Goal: Browse casually: Explore the website without a specific task or goal

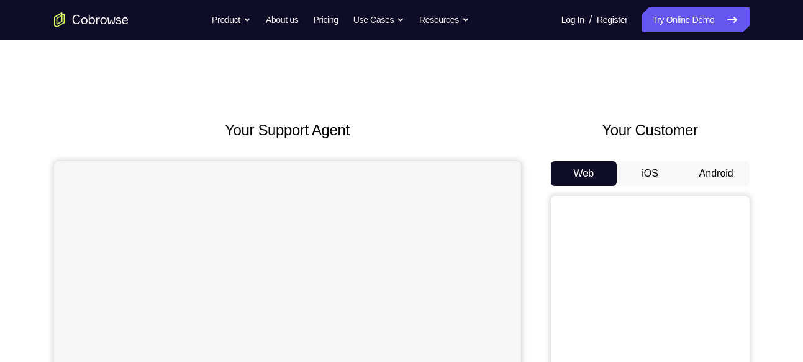
click at [729, 166] on button "Android" at bounding box center [716, 173] width 66 height 25
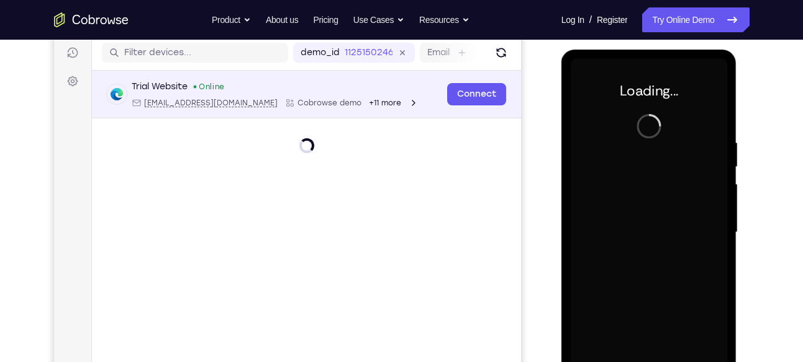
scroll to position [152, 0]
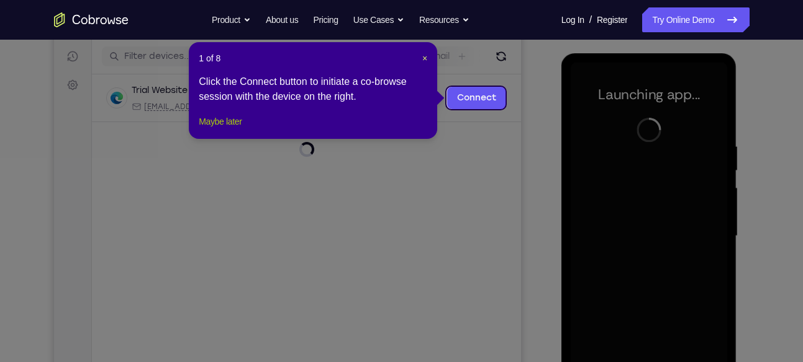
click at [241, 129] on button "Maybe later" at bounding box center [220, 121] width 43 height 15
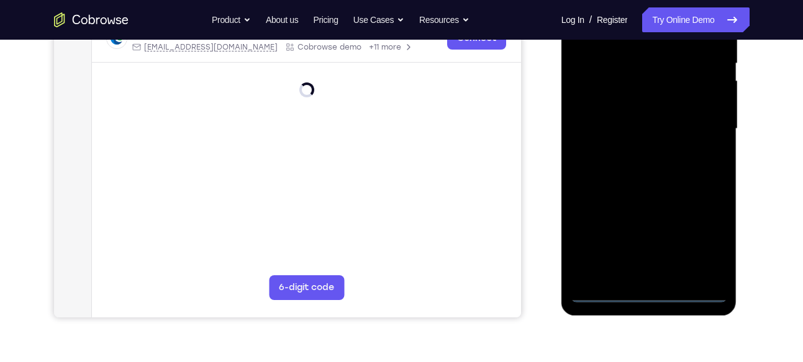
scroll to position [261, 0]
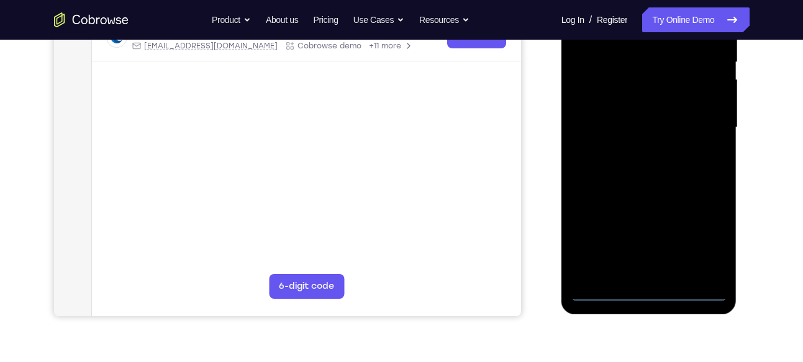
click at [693, 284] on div at bounding box center [648, 128] width 156 height 348
click at [693, 293] on div at bounding box center [648, 128] width 156 height 348
drag, startPoint x: 582, startPoint y: 203, endPoint x: 731, endPoint y: 192, distance: 149.4
click at [731, 192] on div at bounding box center [649, 130] width 176 height 370
click at [605, 119] on div at bounding box center [648, 128] width 156 height 348
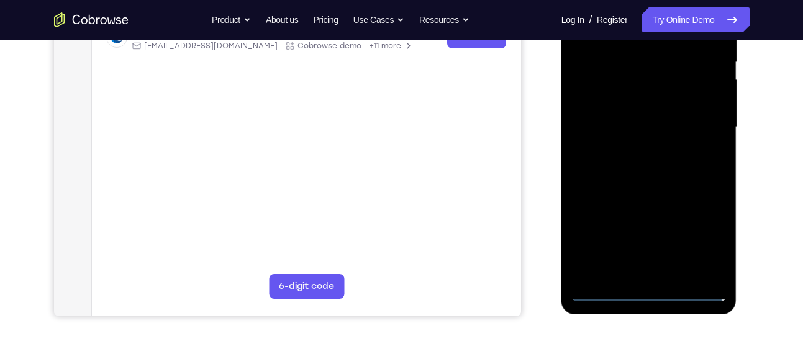
click at [701, 238] on div at bounding box center [648, 128] width 156 height 348
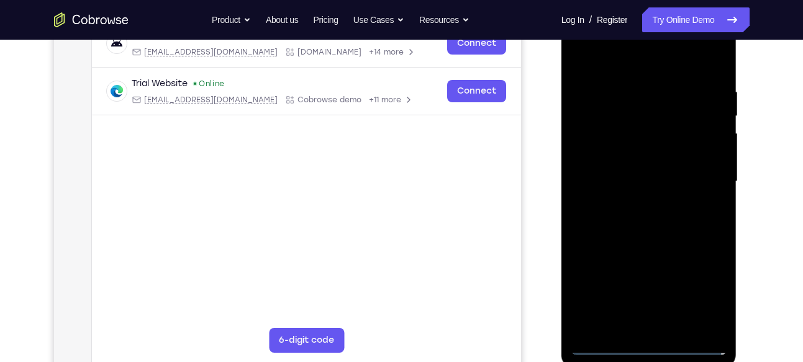
scroll to position [205, 0]
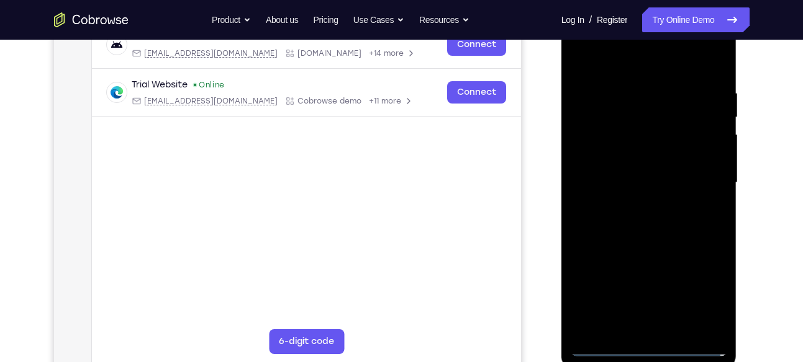
click at [631, 68] on div at bounding box center [648, 183] width 156 height 348
click at [699, 179] on div at bounding box center [648, 183] width 156 height 348
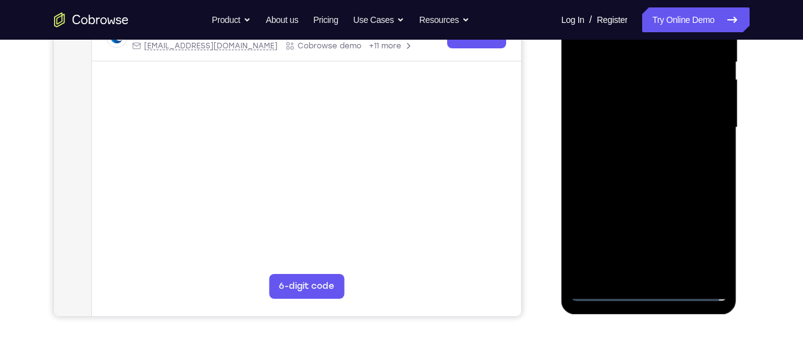
scroll to position [266, 0]
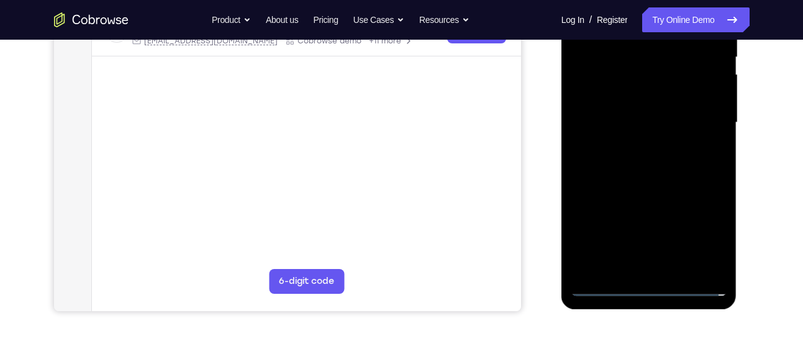
click at [636, 150] on div at bounding box center [648, 123] width 156 height 348
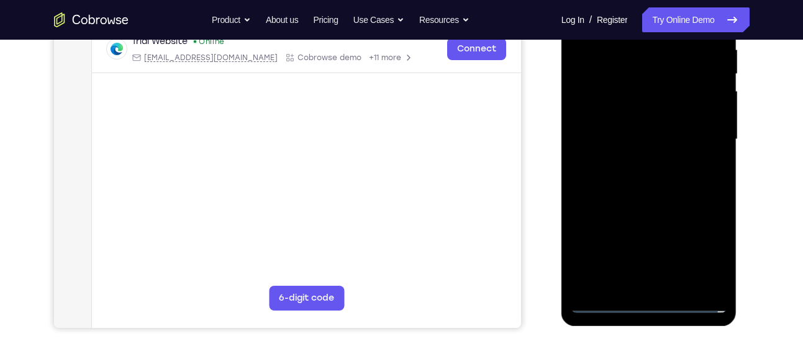
scroll to position [248, 0]
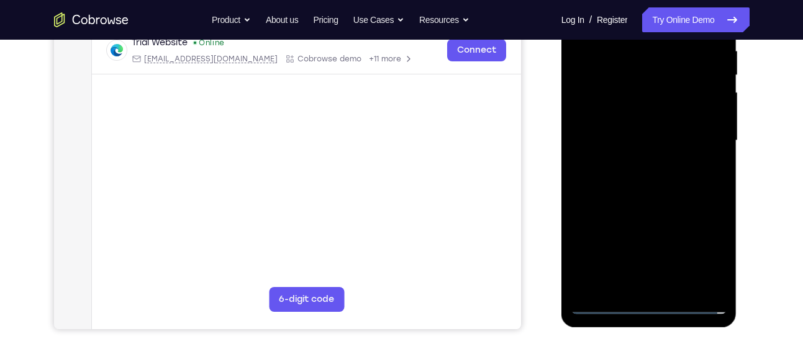
click at [664, 199] on div at bounding box center [648, 141] width 156 height 348
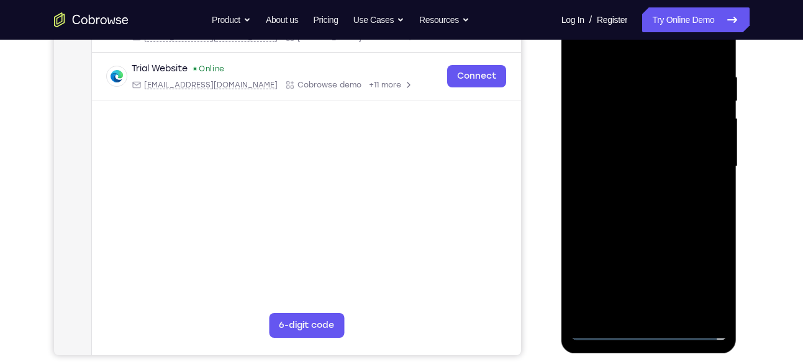
scroll to position [218, 0]
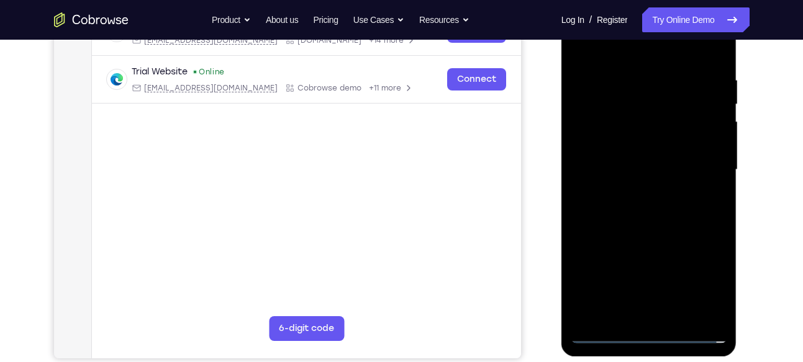
click at [675, 101] on div at bounding box center [648, 170] width 156 height 348
click at [663, 230] on div at bounding box center [648, 170] width 156 height 348
click at [641, 238] on div at bounding box center [648, 170] width 156 height 348
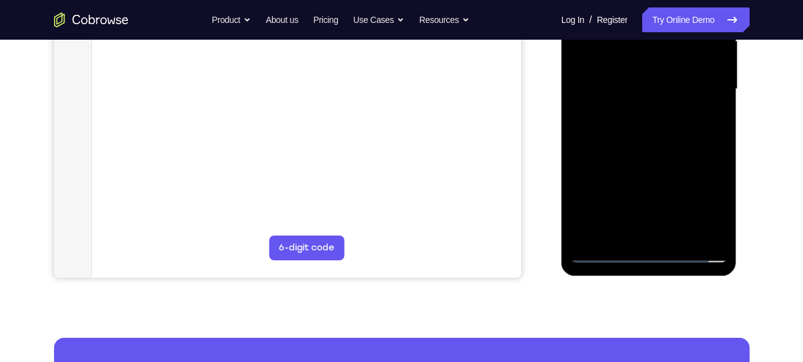
scroll to position [300, 0]
click at [652, 233] on div at bounding box center [648, 89] width 156 height 348
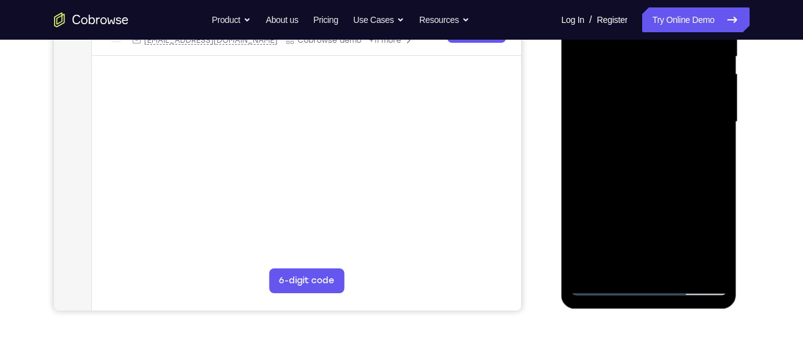
scroll to position [267, 0]
click at [667, 171] on div at bounding box center [648, 122] width 156 height 348
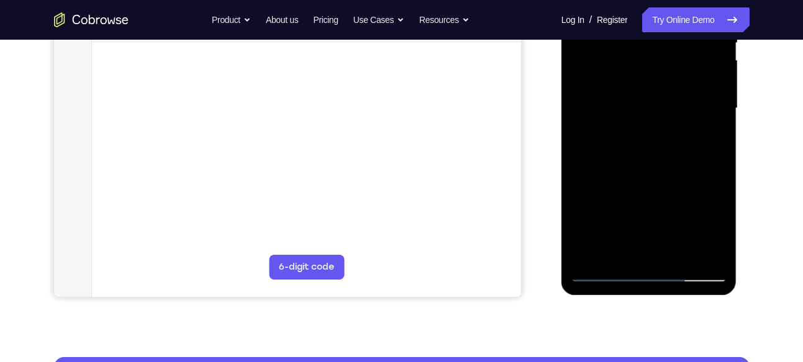
scroll to position [281, 0]
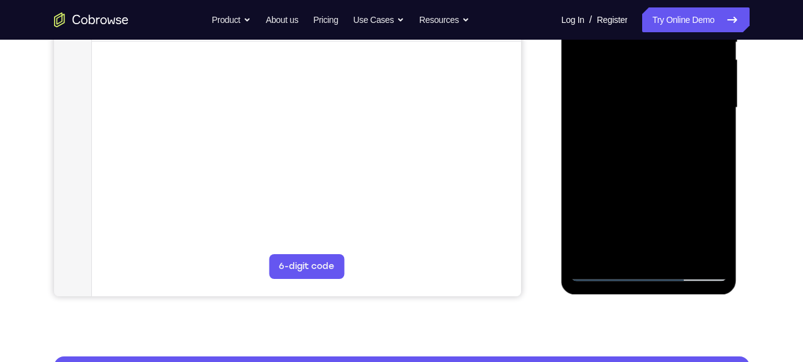
click at [721, 234] on div at bounding box center [648, 108] width 156 height 348
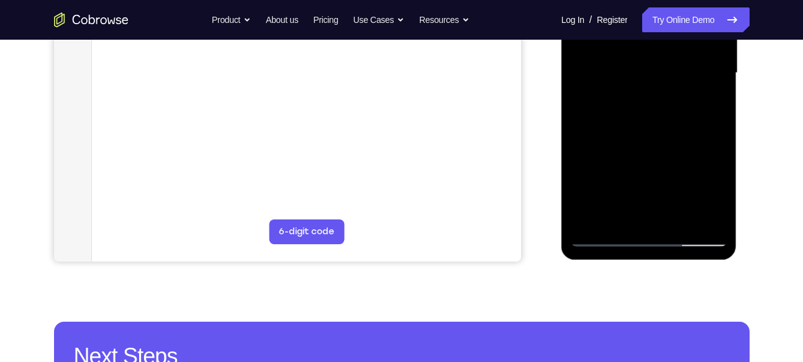
scroll to position [318, 0]
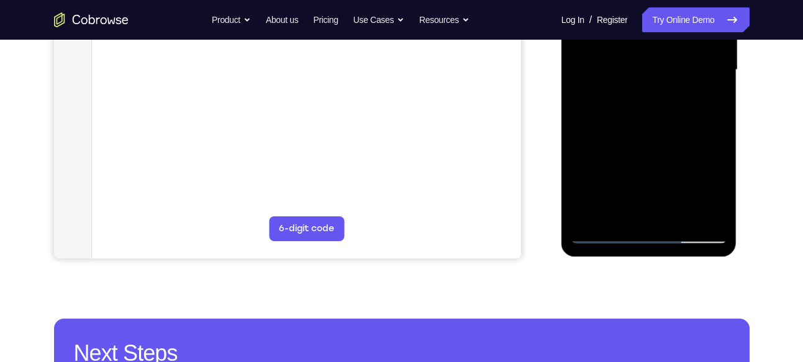
click at [678, 214] on div at bounding box center [648, 70] width 156 height 348
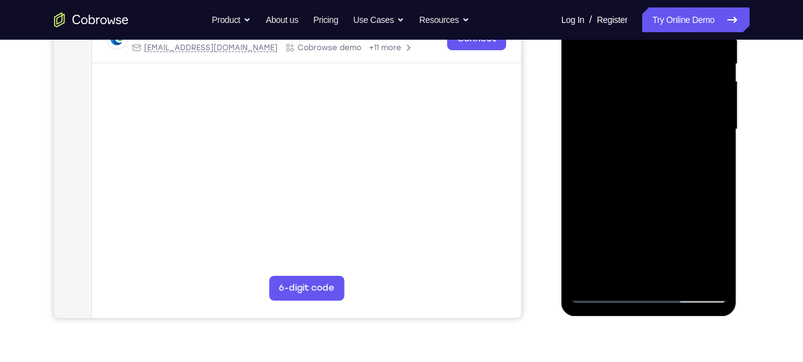
scroll to position [258, 0]
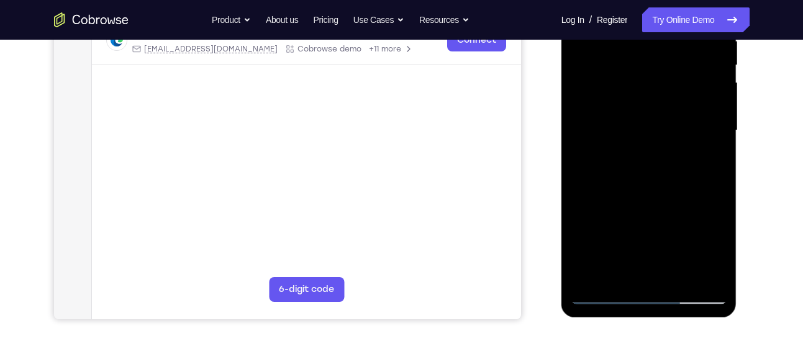
click at [684, 196] on div at bounding box center [648, 131] width 156 height 348
click at [634, 127] on div at bounding box center [648, 131] width 156 height 348
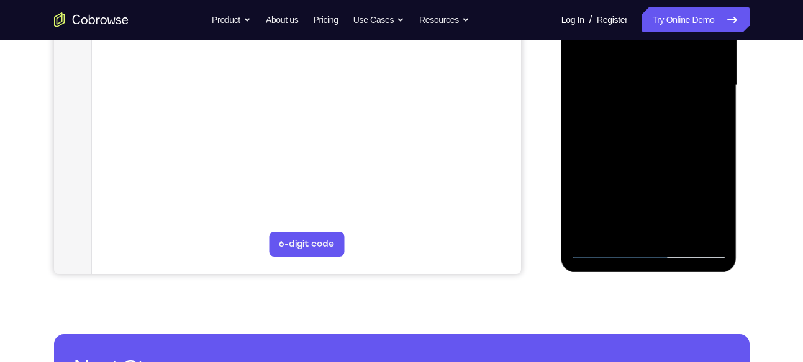
scroll to position [304, 0]
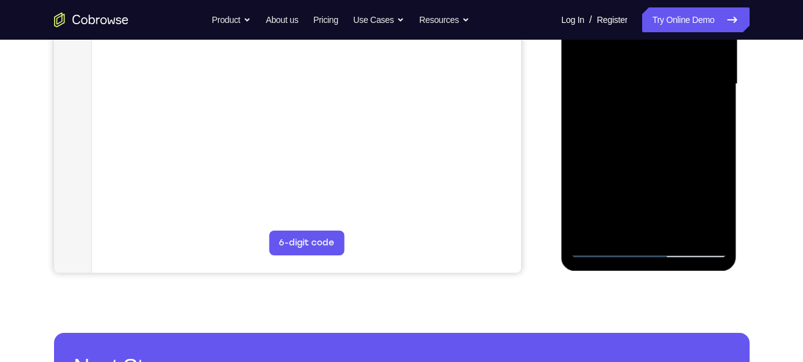
click at [605, 250] on div at bounding box center [648, 85] width 156 height 348
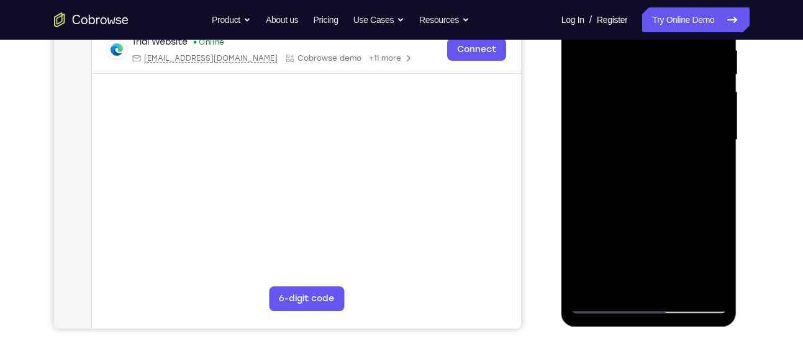
scroll to position [247, 0]
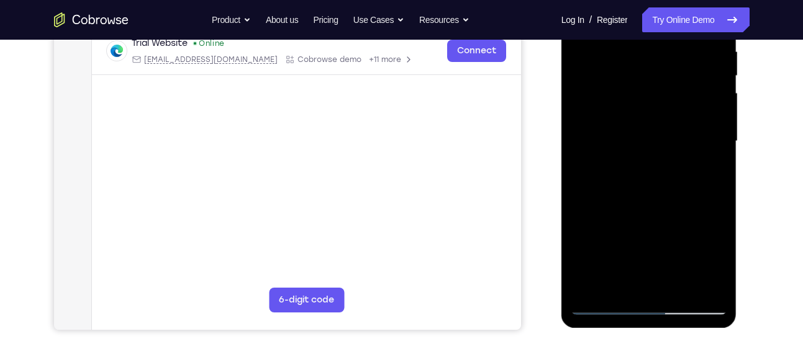
click at [657, 113] on div at bounding box center [648, 142] width 156 height 348
click at [640, 209] on div at bounding box center [648, 142] width 156 height 348
click at [655, 209] on div at bounding box center [648, 142] width 156 height 348
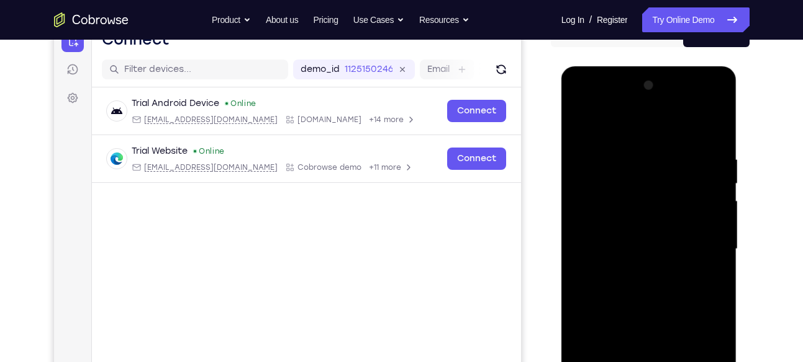
scroll to position [132, 0]
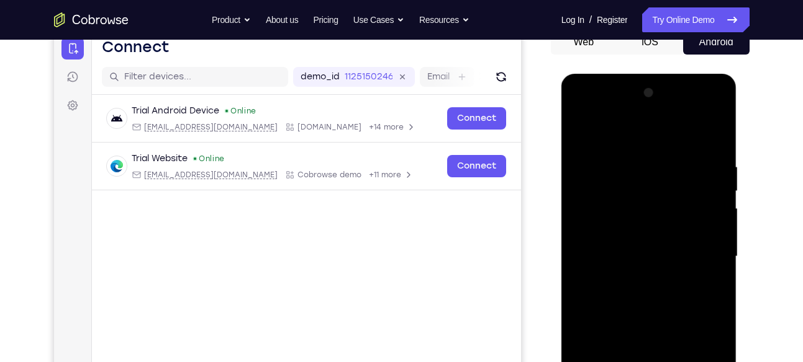
click at [572, 137] on div at bounding box center [648, 257] width 156 height 348
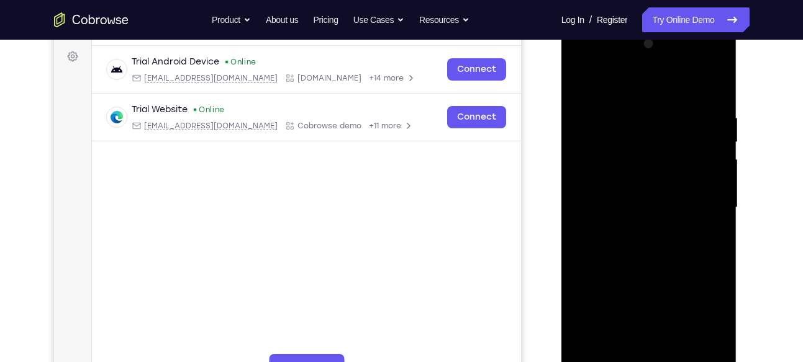
scroll to position [181, 0]
click at [653, 204] on div at bounding box center [648, 208] width 156 height 348
click at [578, 81] on div at bounding box center [648, 208] width 156 height 348
click at [715, 138] on div at bounding box center [648, 208] width 156 height 348
click at [578, 140] on div at bounding box center [648, 208] width 156 height 348
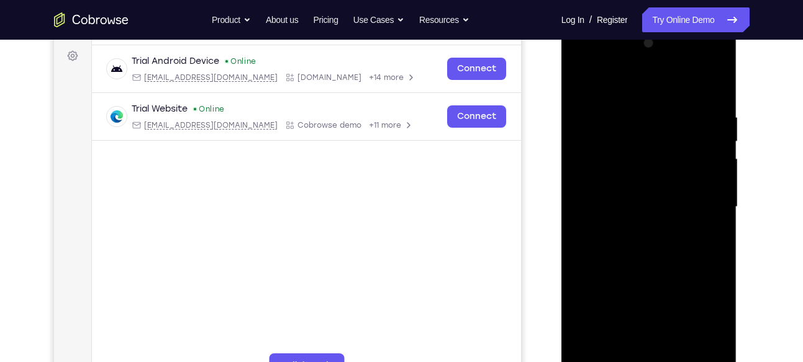
click at [634, 194] on div at bounding box center [648, 208] width 156 height 348
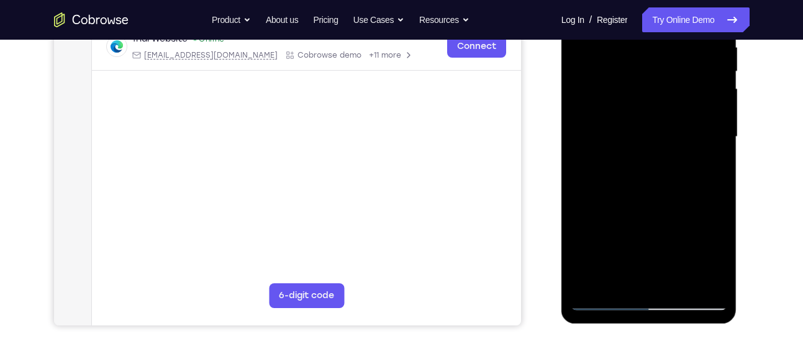
scroll to position [255, 0]
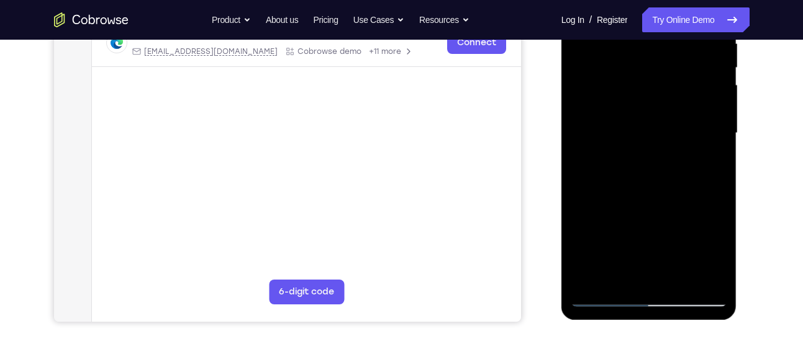
drag, startPoint x: 693, startPoint y: 83, endPoint x: 665, endPoint y: 263, distance: 182.1
click at [665, 263] on div at bounding box center [648, 134] width 156 height 348
drag, startPoint x: 671, startPoint y: 204, endPoint x: 676, endPoint y: 169, distance: 35.1
click at [676, 169] on div at bounding box center [648, 134] width 156 height 348
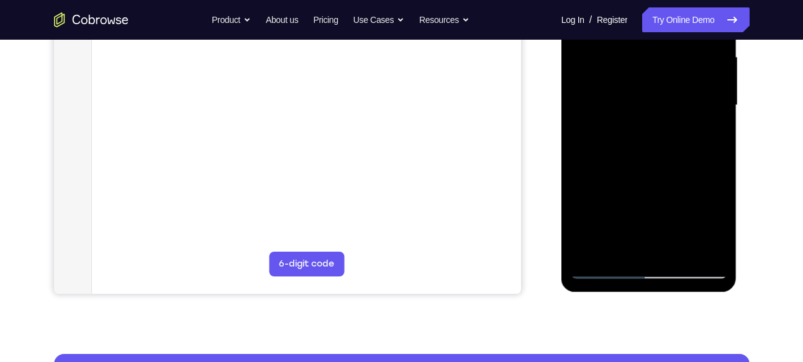
scroll to position [286, 0]
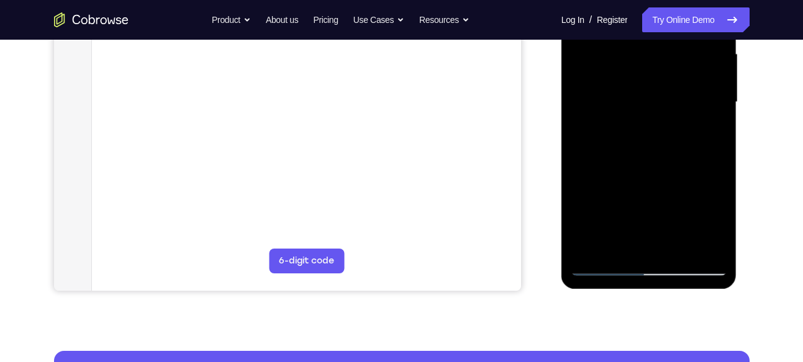
drag, startPoint x: 700, startPoint y: 156, endPoint x: 714, endPoint y: 37, distance: 119.3
click at [714, 37] on div at bounding box center [648, 103] width 156 height 348
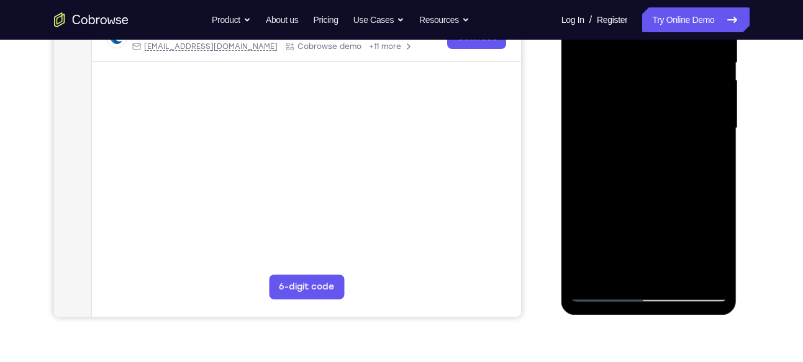
scroll to position [252, 0]
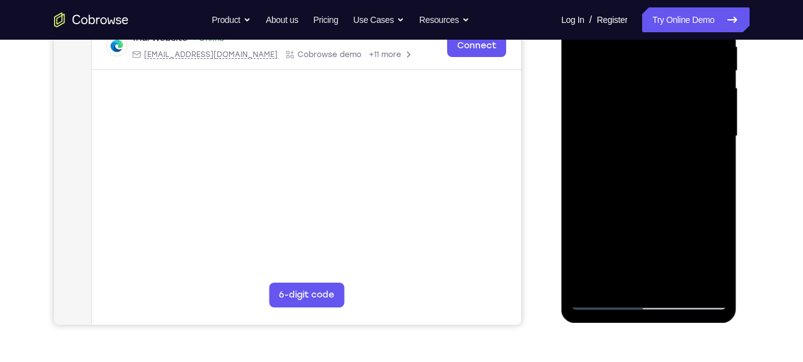
click at [632, 110] on div at bounding box center [648, 137] width 156 height 348
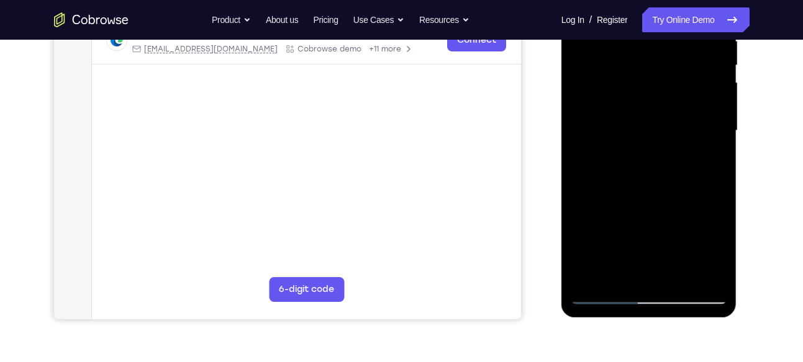
scroll to position [258, 0]
click at [660, 266] on div at bounding box center [648, 131] width 156 height 348
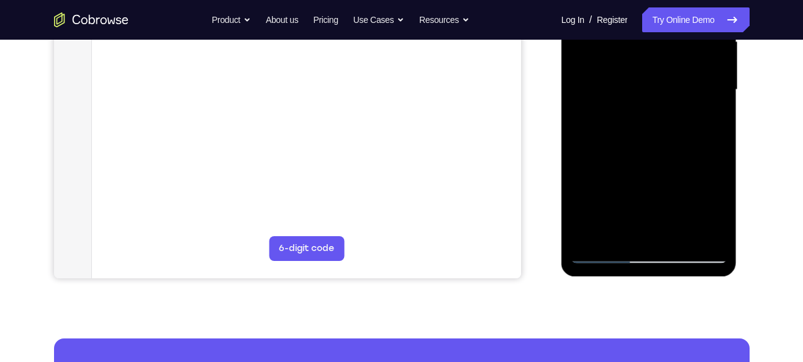
scroll to position [299, 0]
click at [639, 161] on div at bounding box center [648, 90] width 156 height 348
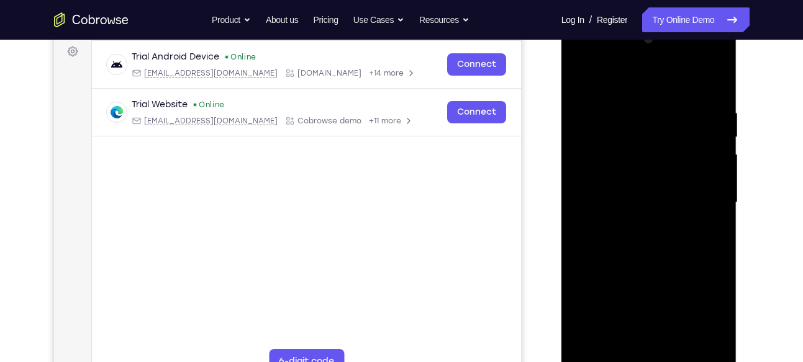
scroll to position [171, 0]
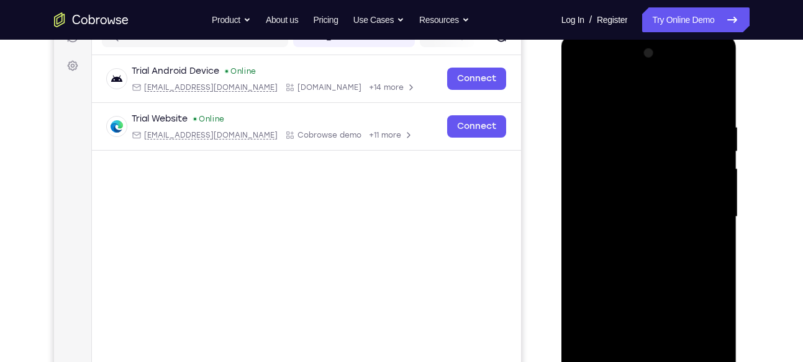
click at [718, 92] on div at bounding box center [648, 217] width 156 height 348
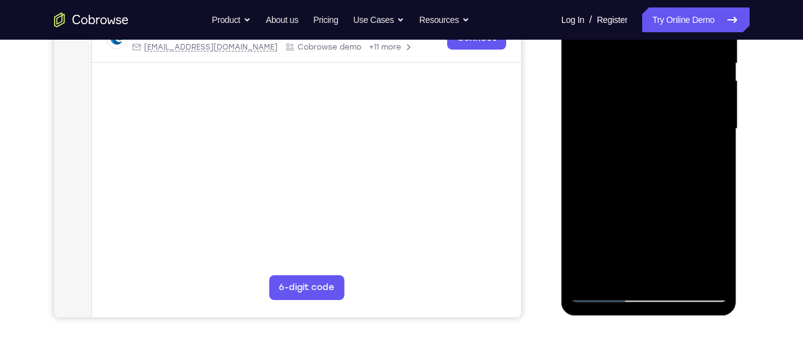
scroll to position [266, 0]
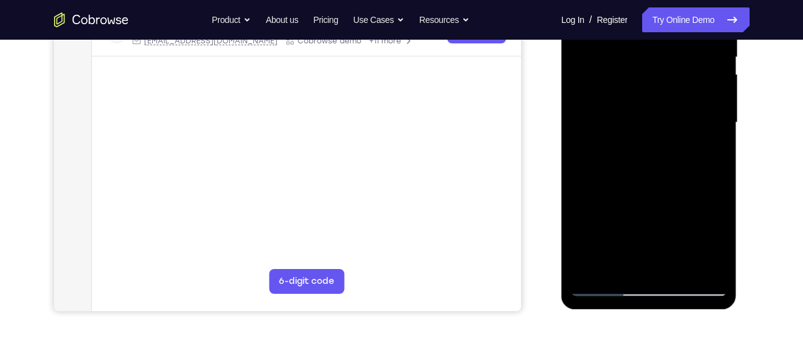
click at [606, 266] on div at bounding box center [648, 123] width 156 height 348
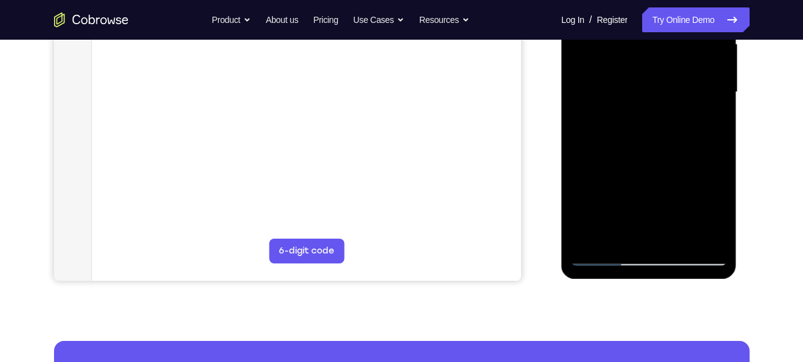
click at [618, 233] on div at bounding box center [648, 93] width 156 height 348
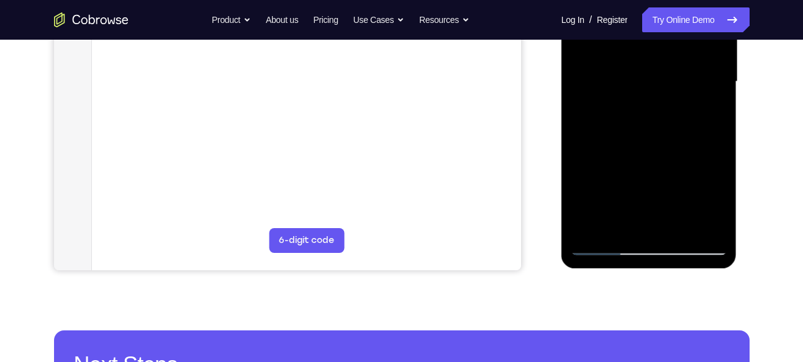
scroll to position [308, 0]
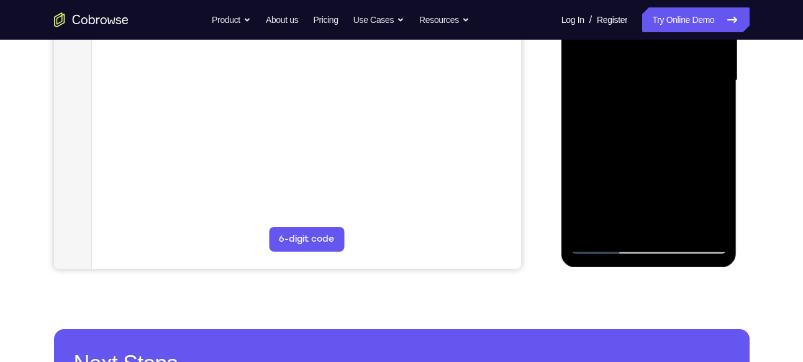
click at [667, 169] on div at bounding box center [648, 81] width 156 height 348
click at [647, 110] on div at bounding box center [648, 81] width 156 height 348
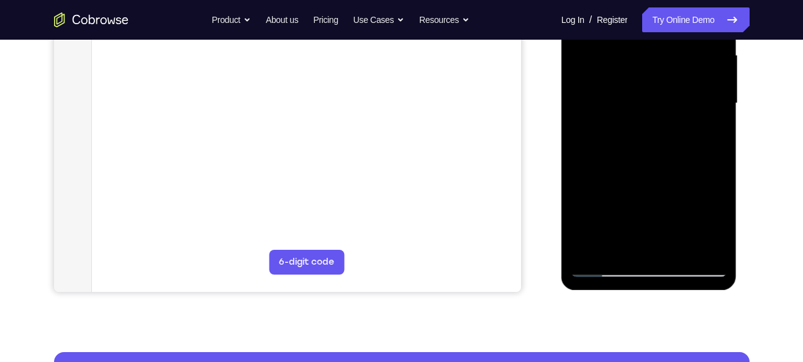
scroll to position [291, 0]
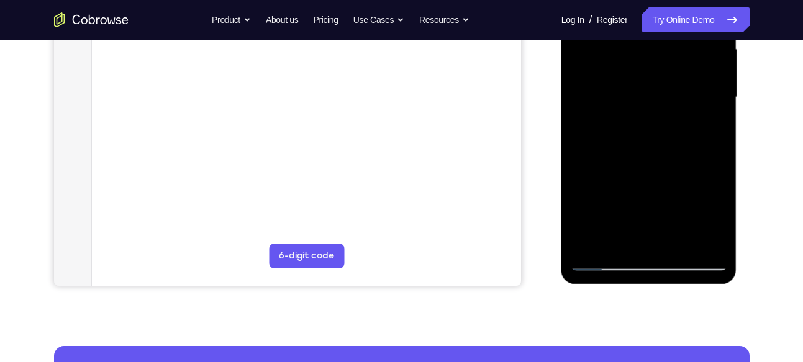
click at [606, 263] on div at bounding box center [648, 98] width 156 height 348
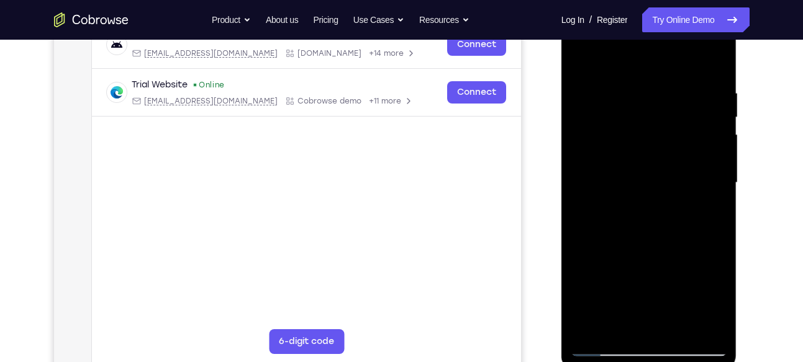
scroll to position [199, 0]
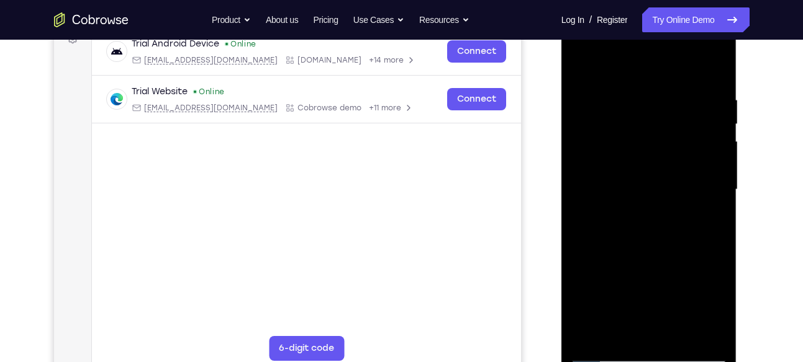
click at [663, 208] on div at bounding box center [648, 190] width 156 height 348
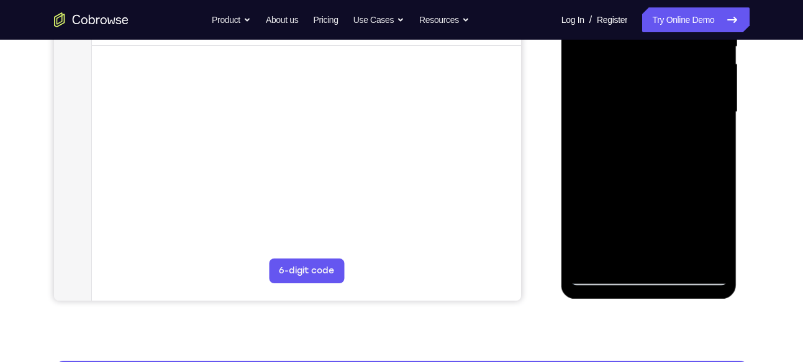
scroll to position [274, 0]
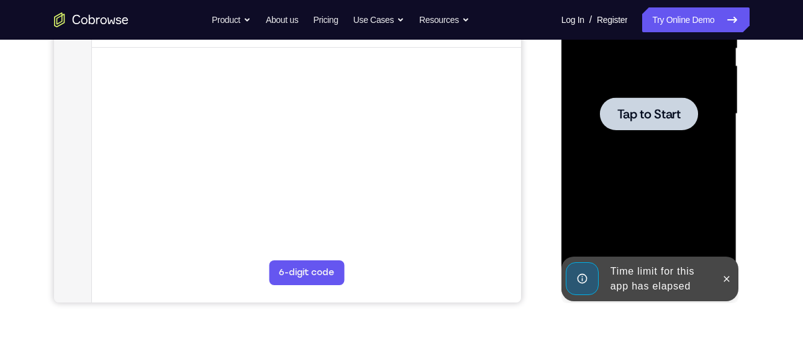
click at [629, 104] on div at bounding box center [649, 113] width 98 height 33
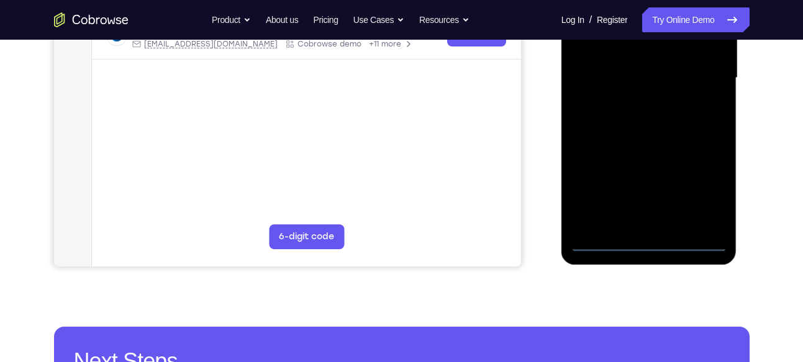
scroll to position [314, 0]
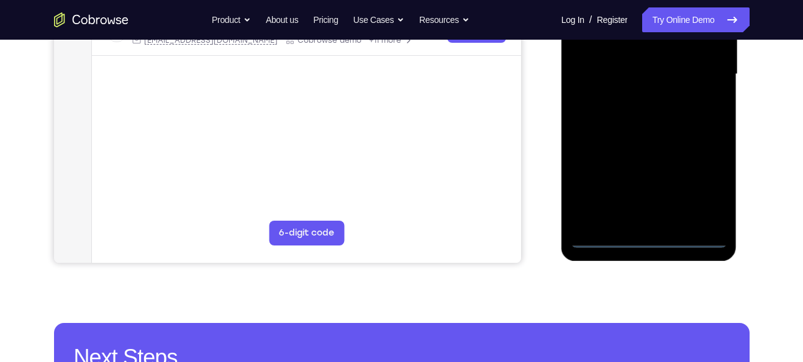
click at [687, 238] on div at bounding box center [648, 75] width 156 height 348
drag, startPoint x: 579, startPoint y: 161, endPoint x: 685, endPoint y: 143, distance: 107.6
click at [685, 143] on div at bounding box center [648, 75] width 156 height 348
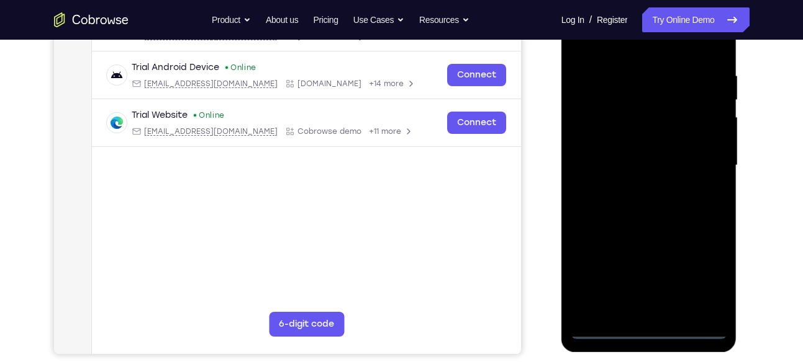
click at [606, 155] on div at bounding box center [648, 166] width 156 height 348
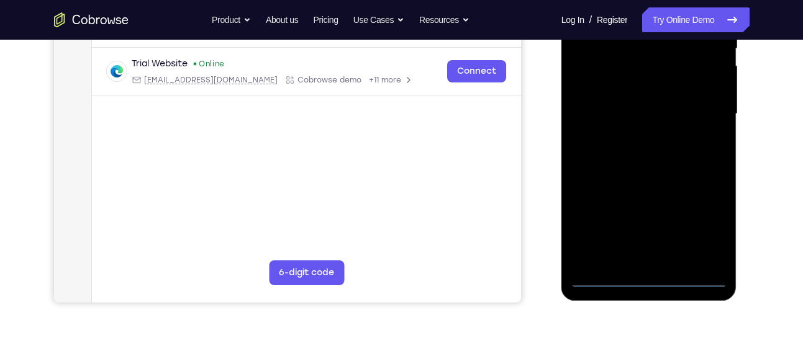
scroll to position [290, 0]
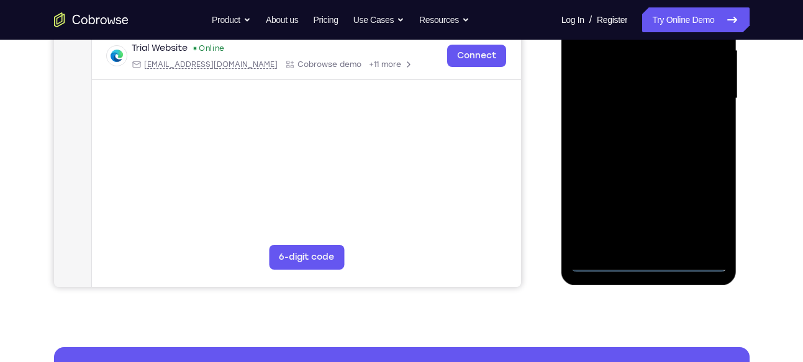
click at [704, 221] on div at bounding box center [648, 99] width 156 height 348
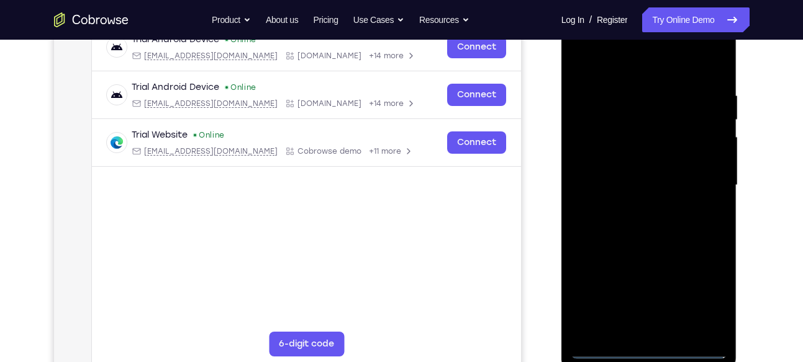
scroll to position [184, 0]
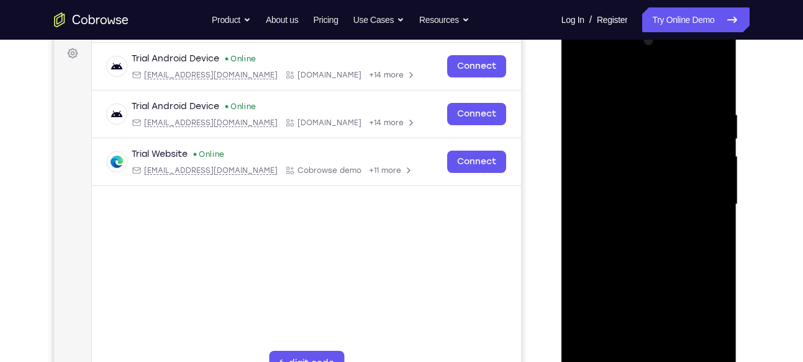
click at [610, 86] on div at bounding box center [648, 205] width 156 height 348
click at [708, 199] on div at bounding box center [648, 205] width 156 height 348
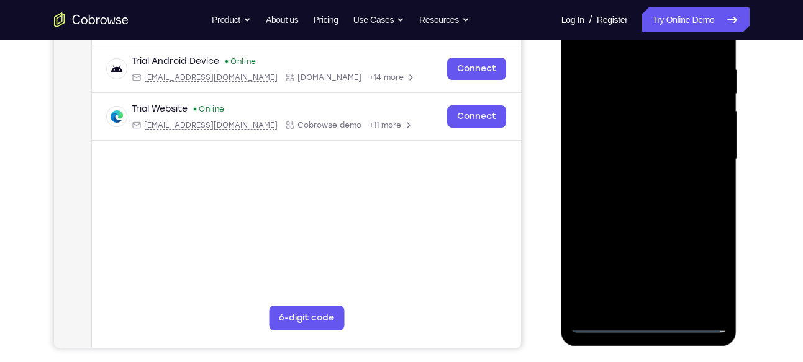
scroll to position [230, 0]
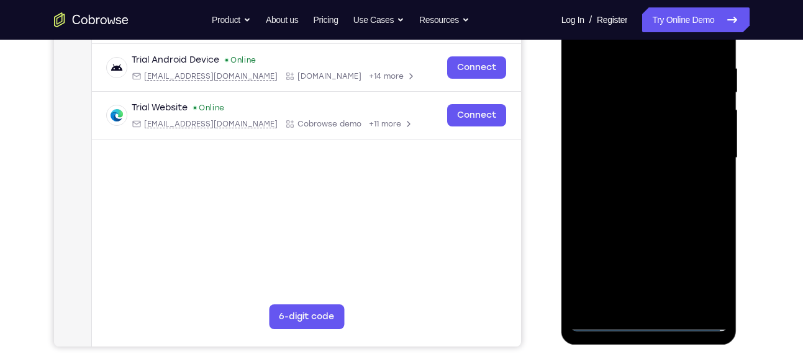
click at [632, 173] on div at bounding box center [648, 158] width 156 height 348
click at [632, 181] on div at bounding box center [648, 158] width 156 height 348
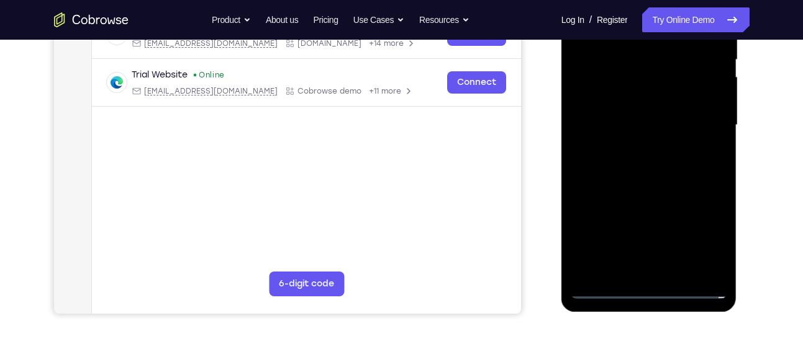
click at [644, 186] on div at bounding box center [648, 126] width 156 height 348
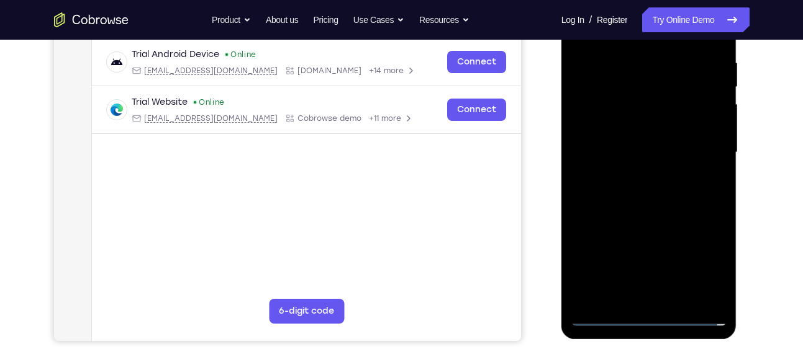
scroll to position [232, 0]
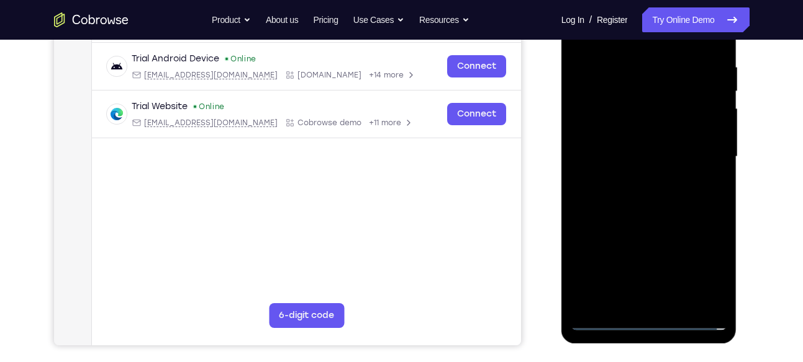
click at [668, 96] on div at bounding box center [648, 157] width 156 height 348
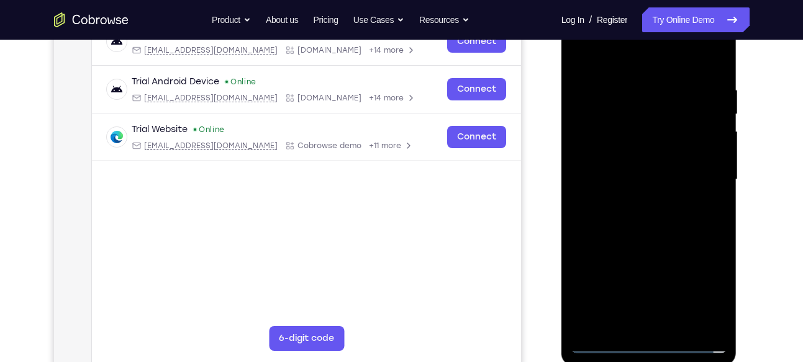
scroll to position [219, 0]
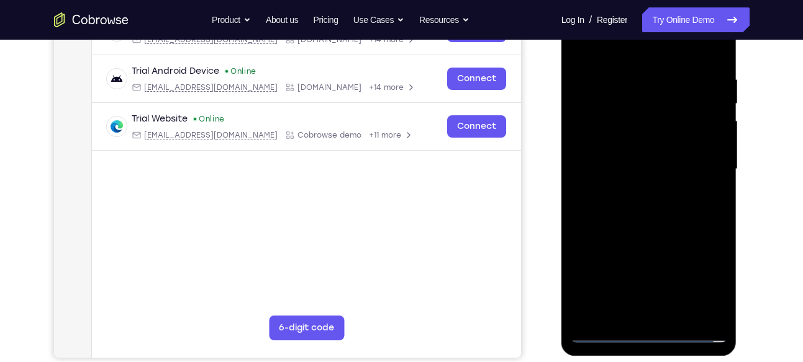
click at [642, 242] on div at bounding box center [648, 170] width 156 height 348
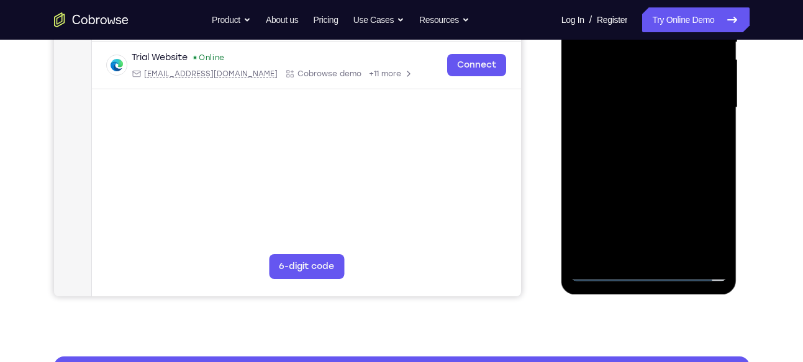
scroll to position [286, 0]
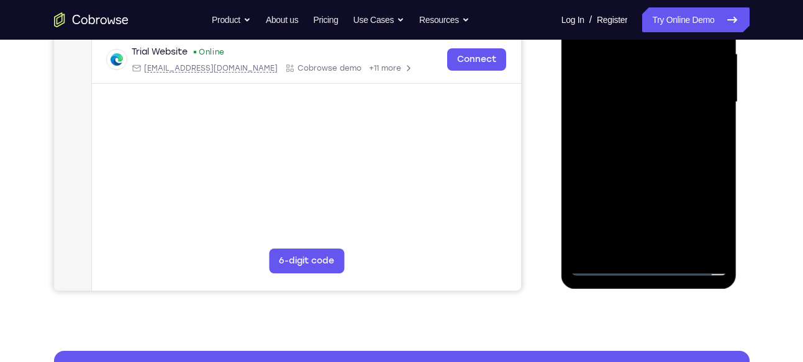
click at [654, 244] on div at bounding box center [648, 103] width 156 height 348
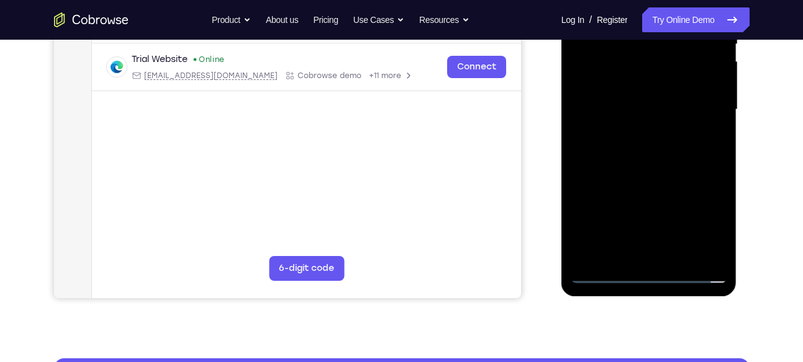
scroll to position [278, 0]
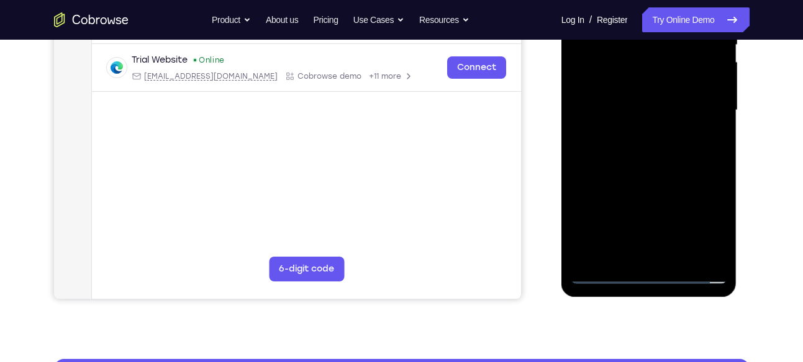
click at [660, 256] on div at bounding box center [648, 111] width 156 height 348
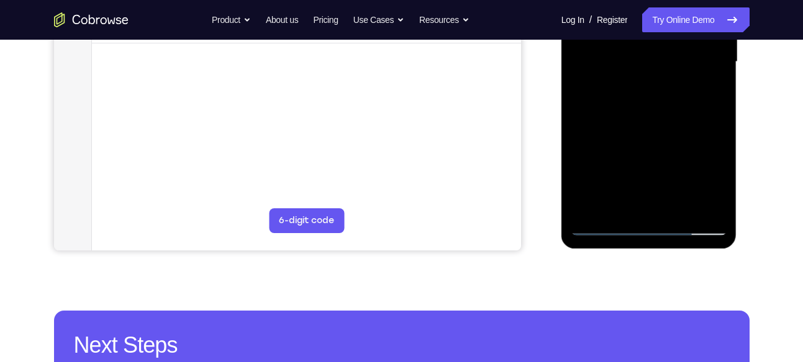
scroll to position [325, 0]
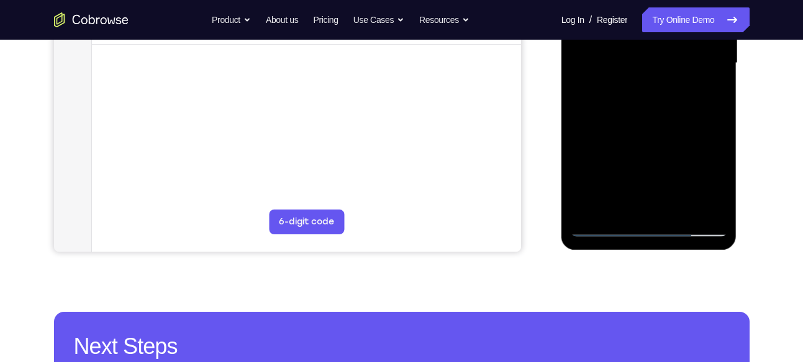
click at [660, 119] on div at bounding box center [648, 64] width 156 height 348
click at [677, 207] on div at bounding box center [648, 64] width 156 height 348
click at [676, 130] on div at bounding box center [648, 64] width 156 height 348
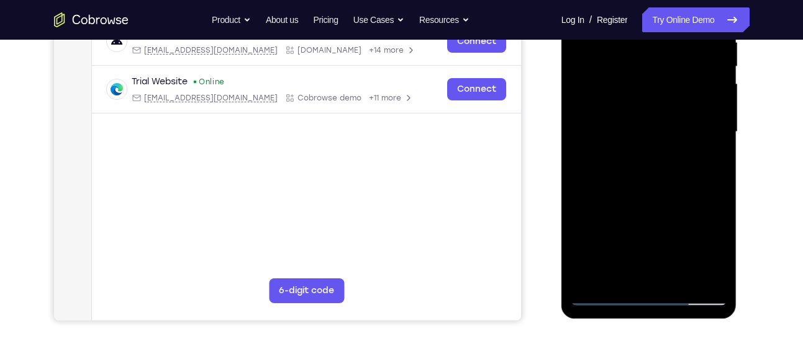
scroll to position [246, 0]
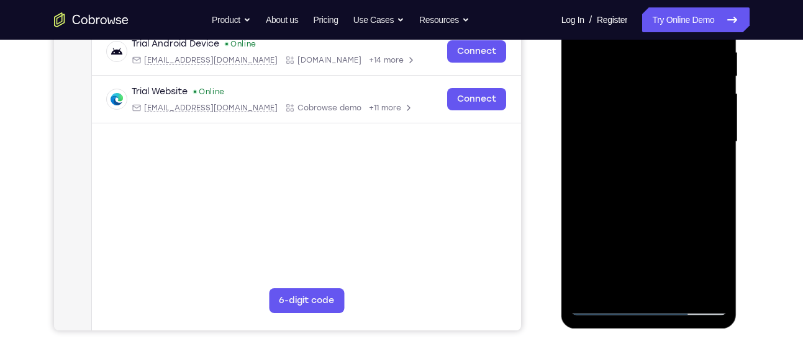
click at [645, 168] on div at bounding box center [648, 142] width 156 height 348
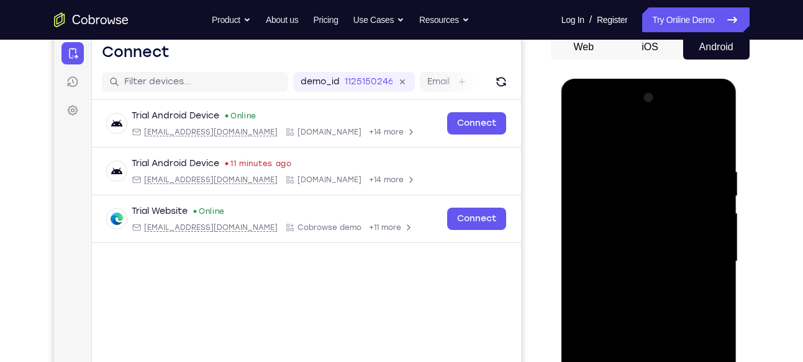
scroll to position [125, 0]
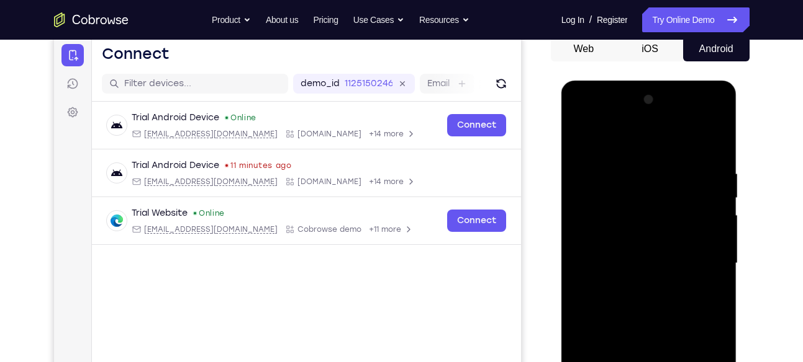
click at [580, 138] on div at bounding box center [648, 264] width 156 height 348
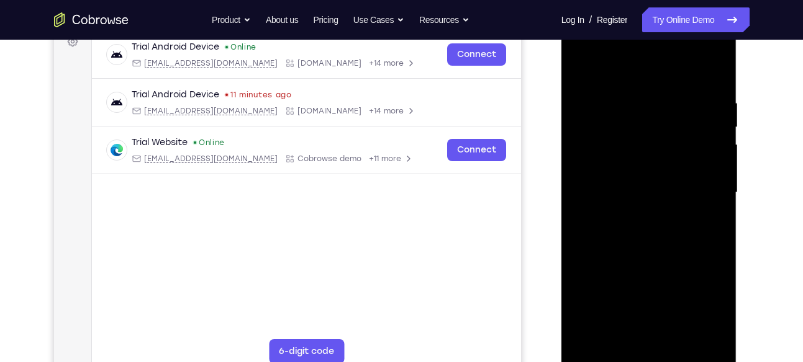
scroll to position [173, 0]
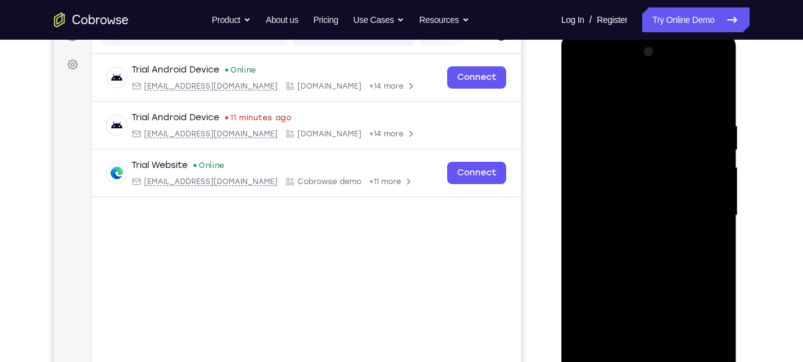
click at [580, 97] on div at bounding box center [648, 216] width 156 height 348
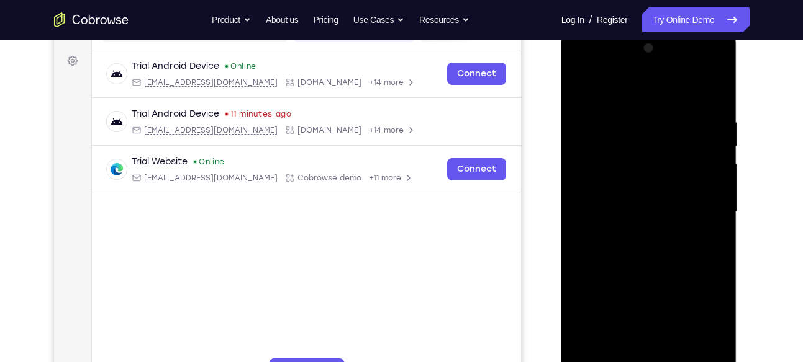
scroll to position [175, 0]
click at [714, 89] on div at bounding box center [648, 214] width 156 height 348
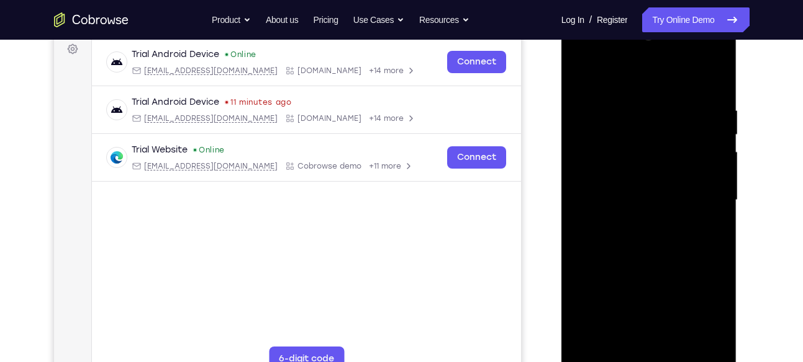
scroll to position [189, 0]
click at [673, 112] on div at bounding box center [648, 200] width 156 height 348
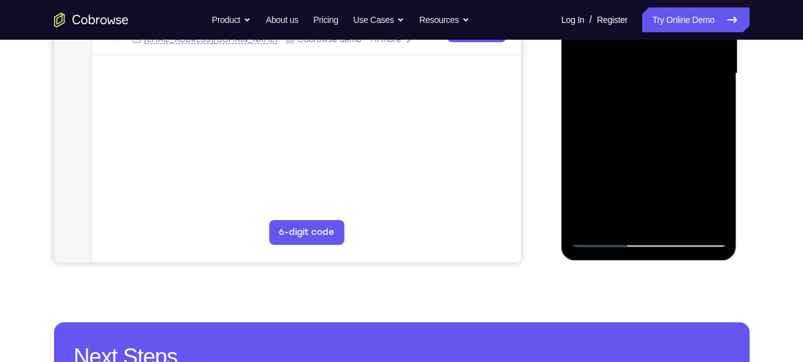
scroll to position [316, 0]
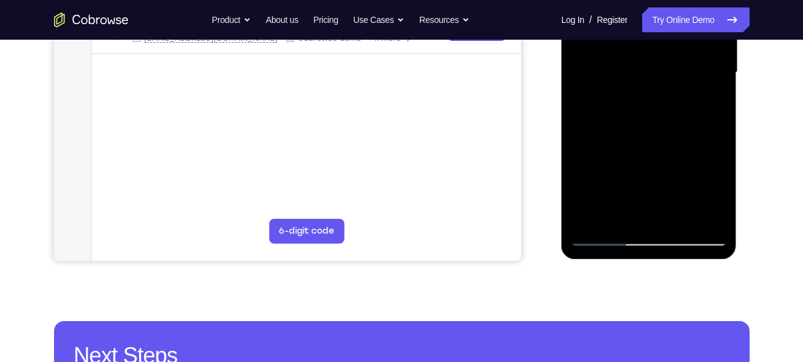
click at [706, 220] on div at bounding box center [648, 73] width 156 height 348
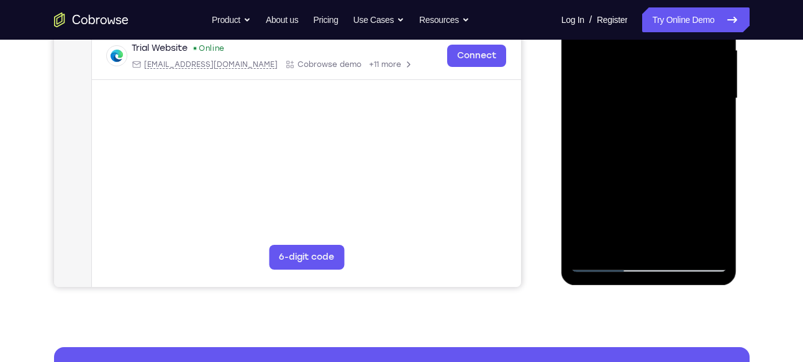
scroll to position [290, 0]
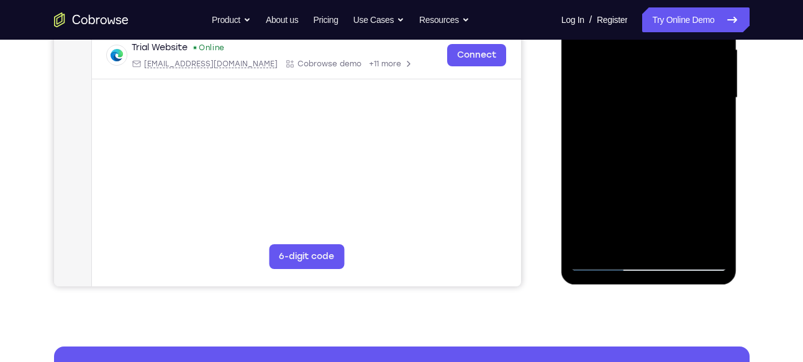
click at [721, 227] on div at bounding box center [648, 98] width 156 height 348
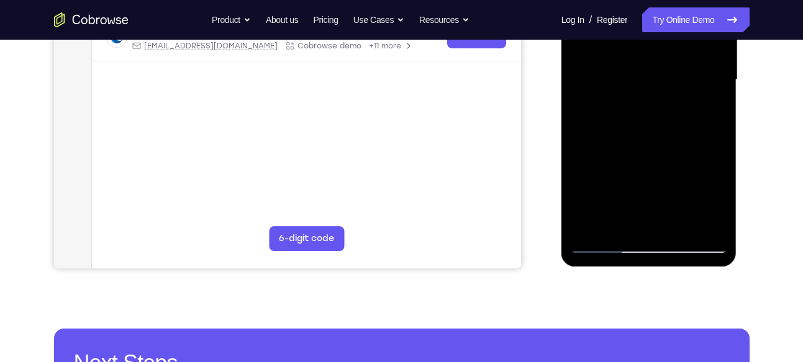
scroll to position [317, 0]
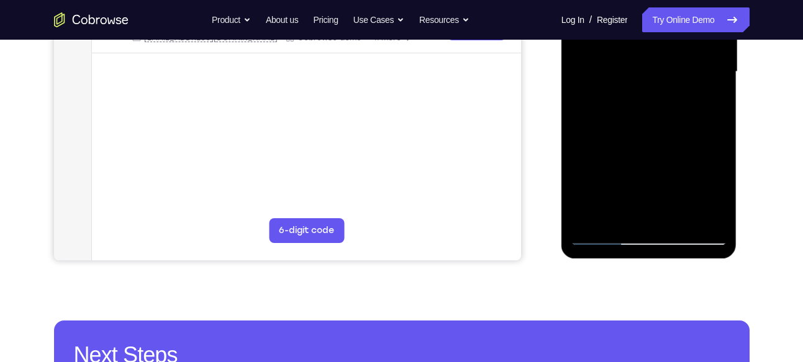
click at [672, 218] on div at bounding box center [648, 72] width 156 height 348
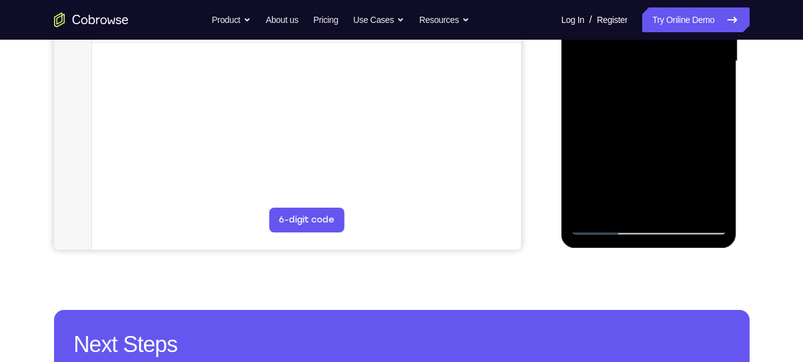
scroll to position [331, 0]
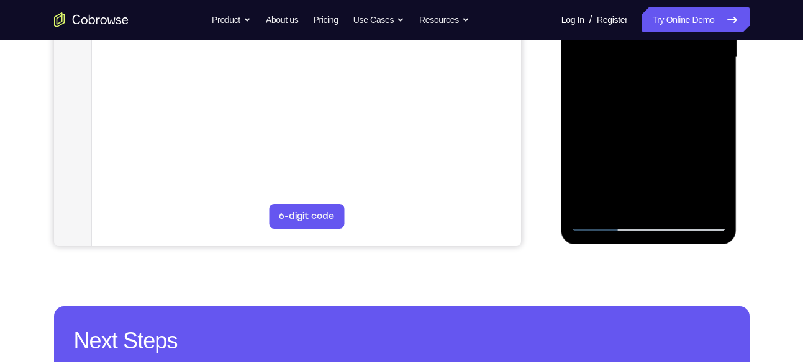
click at [608, 225] on div at bounding box center [648, 58] width 156 height 348
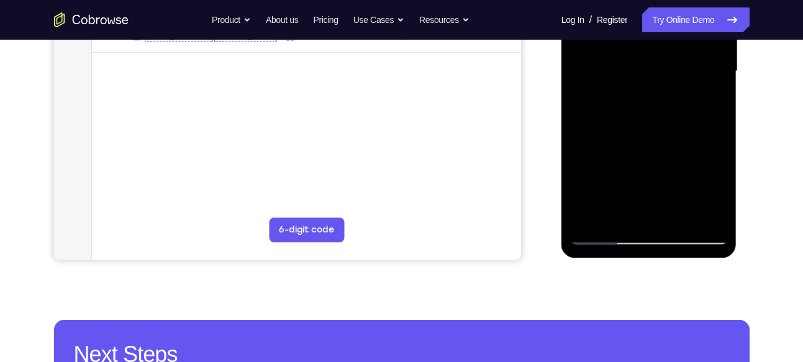
scroll to position [315, 0]
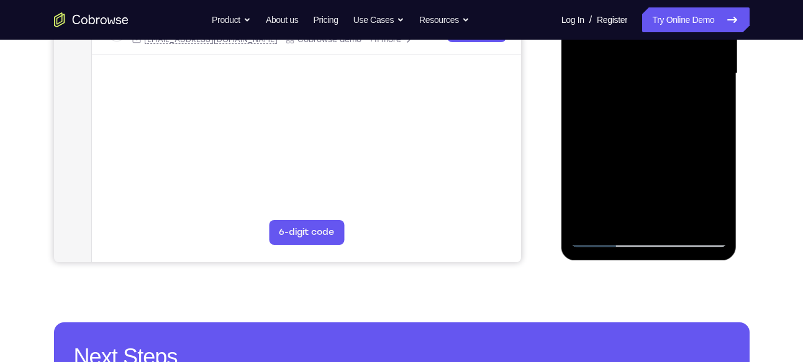
click at [626, 225] on div at bounding box center [648, 74] width 156 height 348
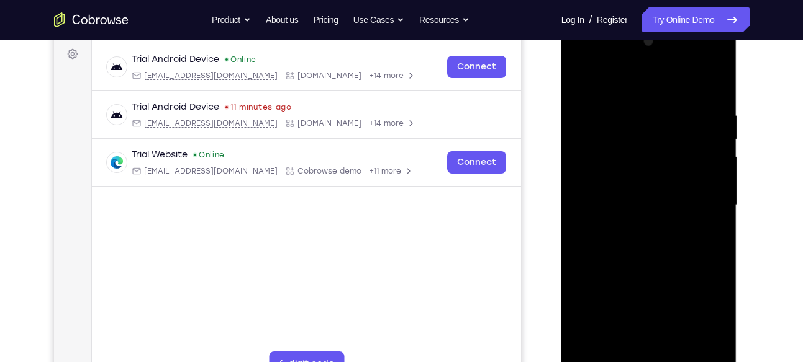
scroll to position [182, 0]
click at [648, 83] on div at bounding box center [648, 206] width 156 height 348
click at [713, 159] on div at bounding box center [648, 206] width 156 height 348
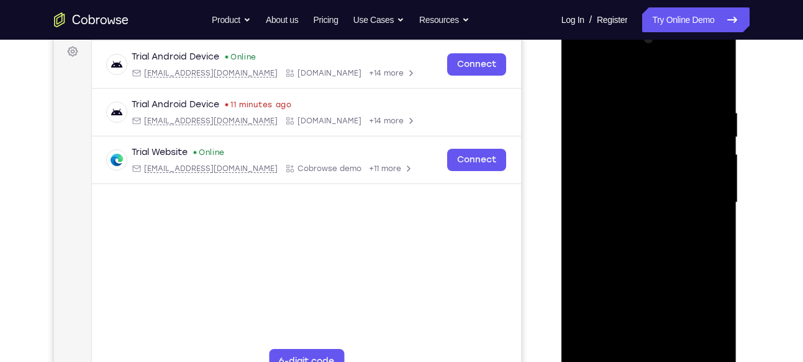
scroll to position [186, 0]
click at [716, 158] on div at bounding box center [648, 203] width 156 height 348
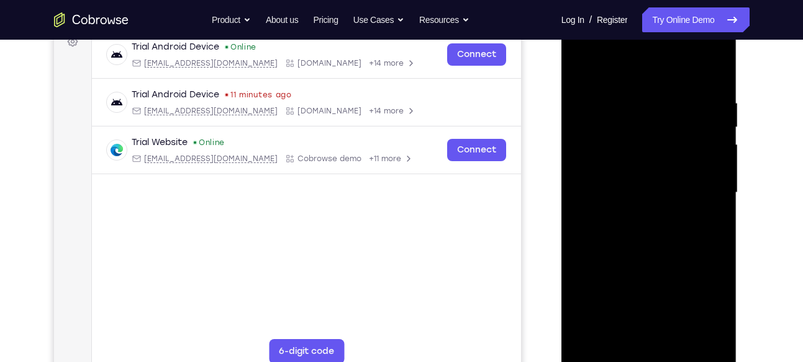
scroll to position [200, 0]
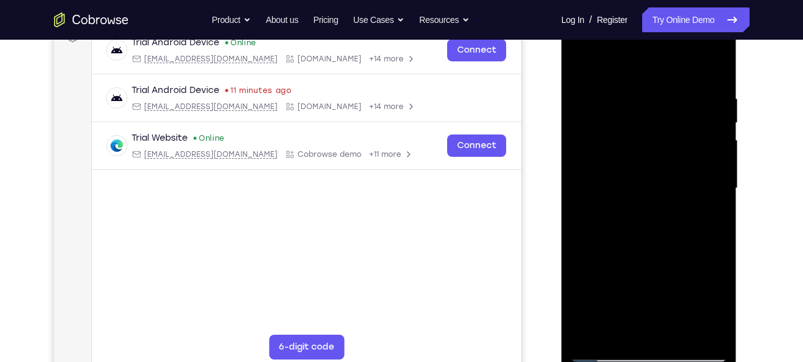
click at [621, 94] on div at bounding box center [648, 189] width 156 height 348
click at [648, 103] on div at bounding box center [648, 189] width 156 height 348
click at [656, 224] on div at bounding box center [648, 189] width 156 height 348
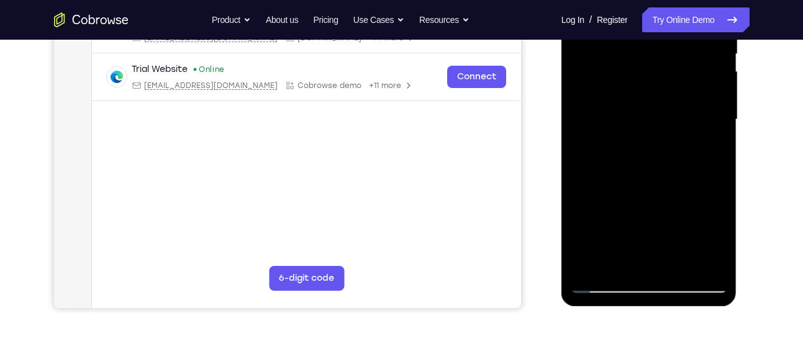
scroll to position [271, 0]
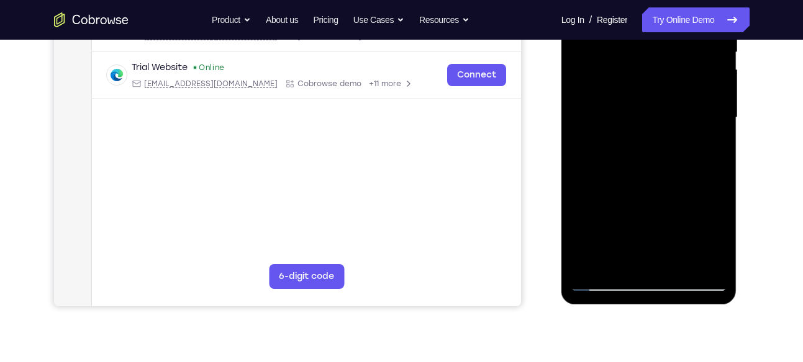
click at [717, 209] on div at bounding box center [648, 118] width 156 height 348
click at [719, 208] on div at bounding box center [648, 118] width 156 height 348
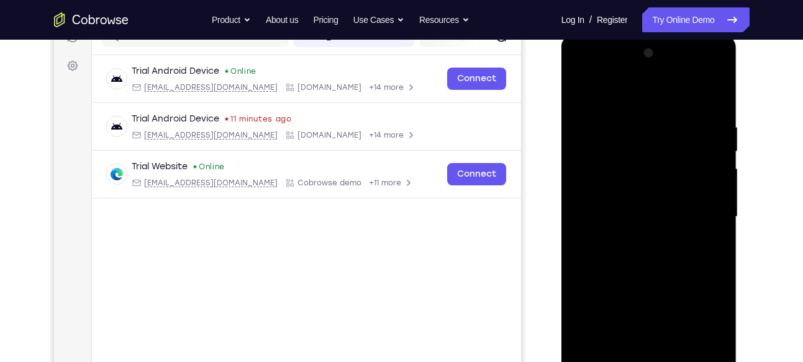
scroll to position [171, 0]
click at [582, 114] on div at bounding box center [648, 218] width 156 height 348
click at [578, 94] on div at bounding box center [648, 218] width 156 height 348
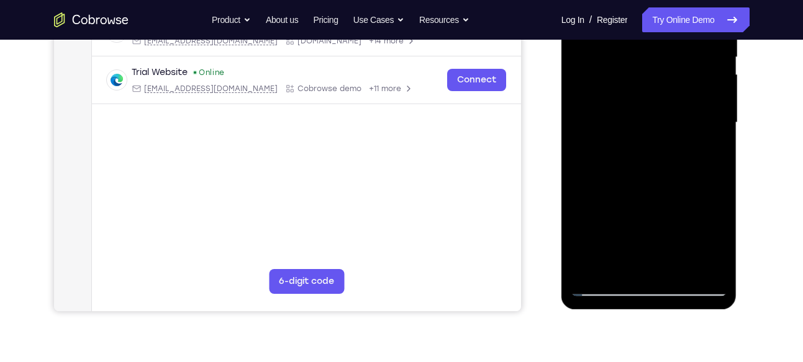
scroll to position [253, 0]
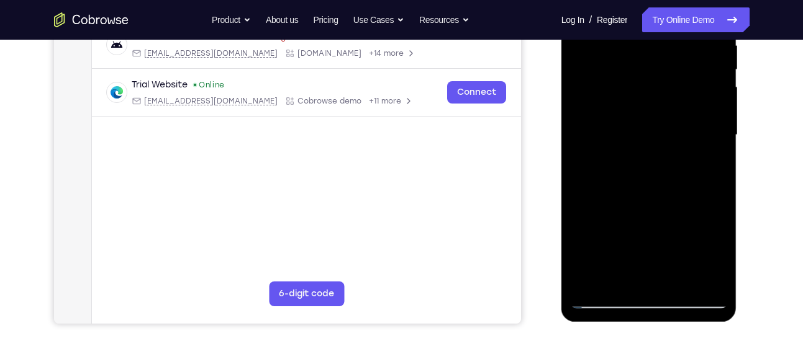
click at [705, 174] on div at bounding box center [648, 136] width 156 height 348
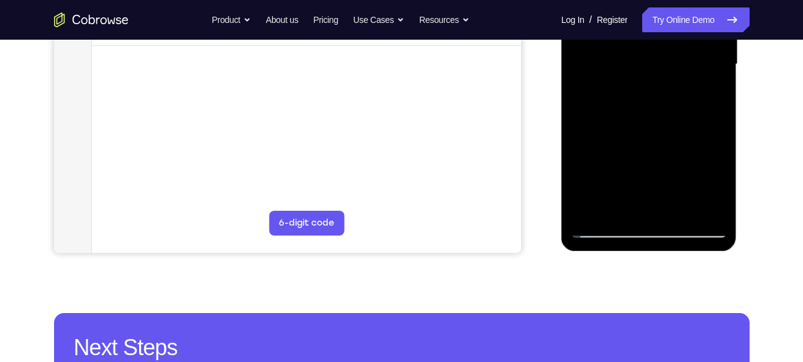
scroll to position [318, 0]
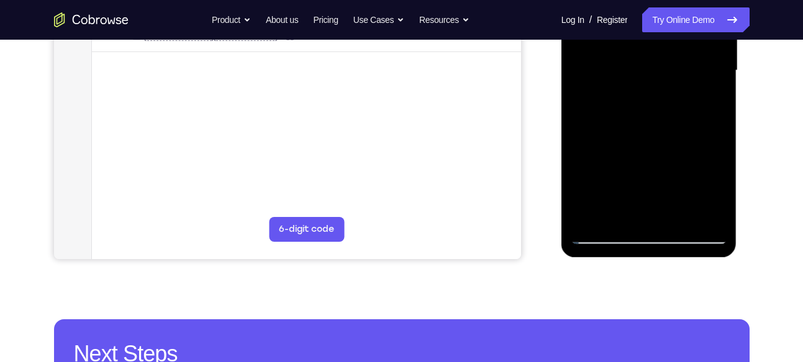
drag, startPoint x: 659, startPoint y: 187, endPoint x: 665, endPoint y: 70, distance: 118.1
click at [665, 70] on div at bounding box center [648, 71] width 156 height 348
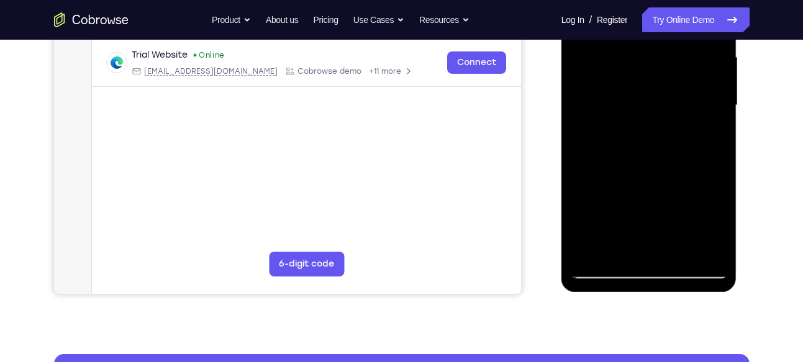
scroll to position [280, 0]
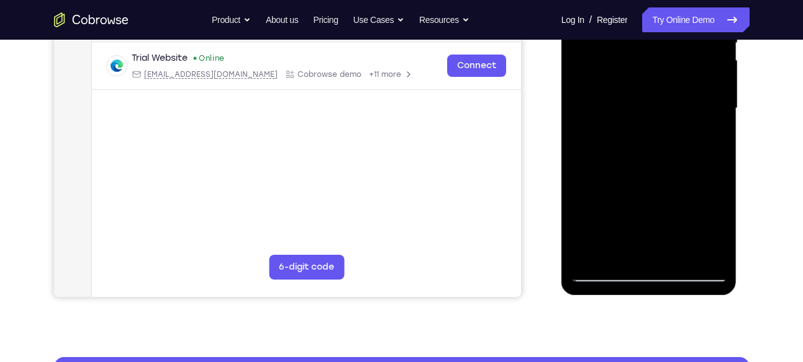
click at [593, 227] on div at bounding box center [648, 109] width 156 height 348
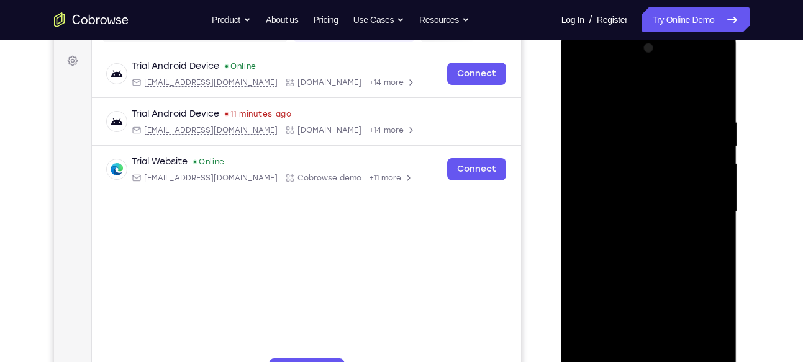
scroll to position [171, 0]
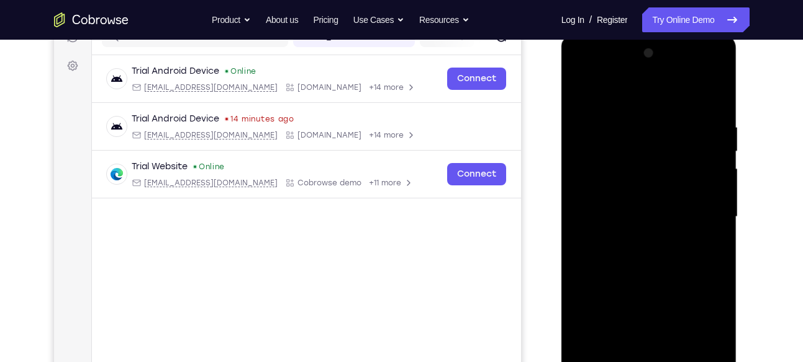
click at [583, 91] on div at bounding box center [648, 217] width 156 height 348
click at [630, 211] on div at bounding box center [648, 217] width 156 height 348
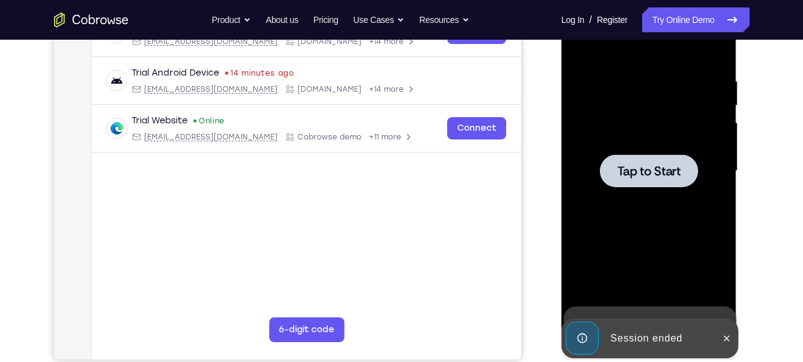
scroll to position [216, 0]
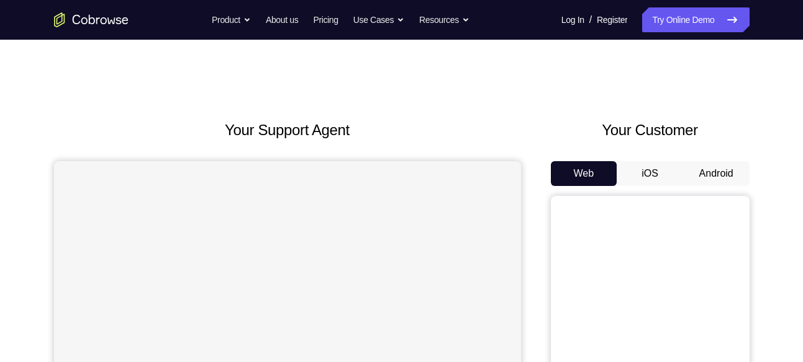
click at [711, 179] on button "Android" at bounding box center [716, 173] width 66 height 25
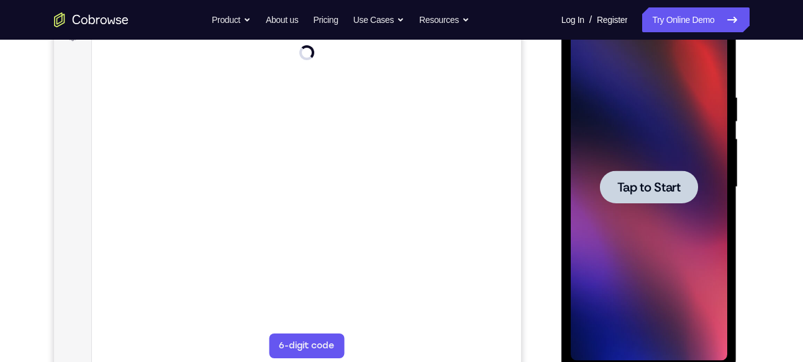
click at [630, 174] on div at bounding box center [649, 187] width 98 height 33
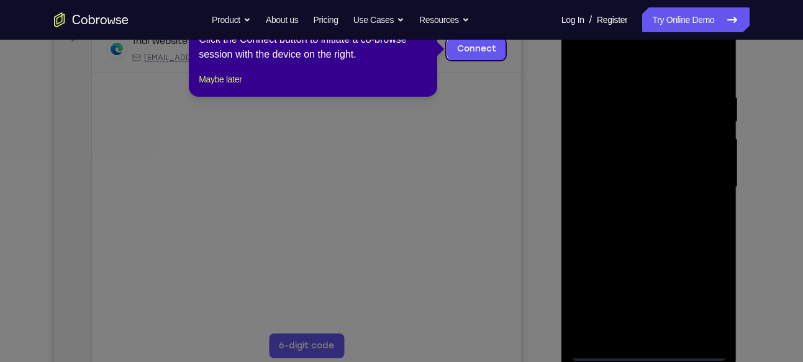
click at [655, 175] on icon at bounding box center [406, 181] width 812 height 362
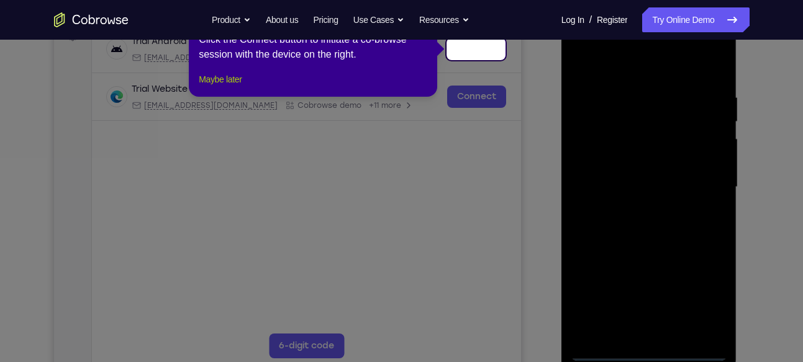
click at [210, 87] on button "Maybe later" at bounding box center [220, 79] width 43 height 15
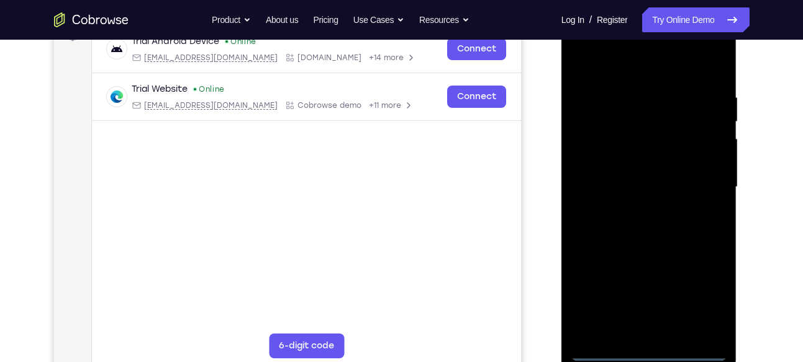
click at [645, 354] on div at bounding box center [648, 188] width 156 height 348
click at [716, 306] on div at bounding box center [648, 188] width 156 height 348
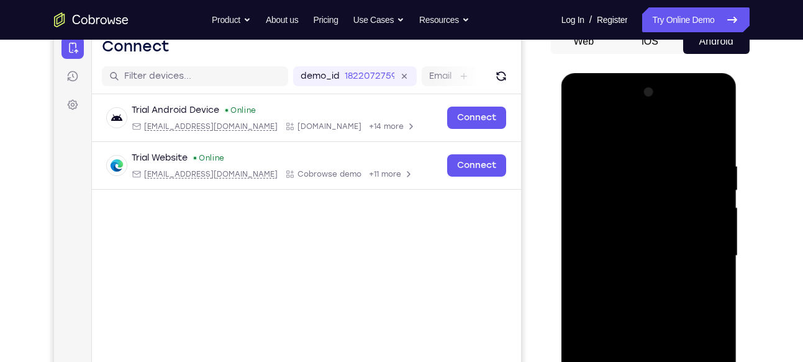
scroll to position [128, 0]
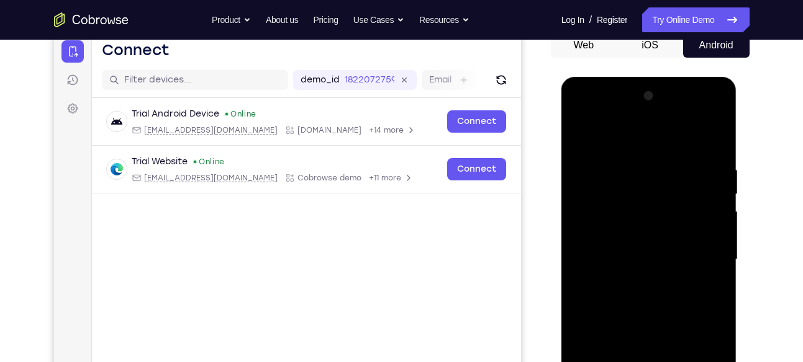
click at [716, 117] on div at bounding box center [648, 260] width 156 height 348
click at [665, 135] on div at bounding box center [648, 260] width 156 height 348
click at [683, 115] on div at bounding box center [648, 260] width 156 height 348
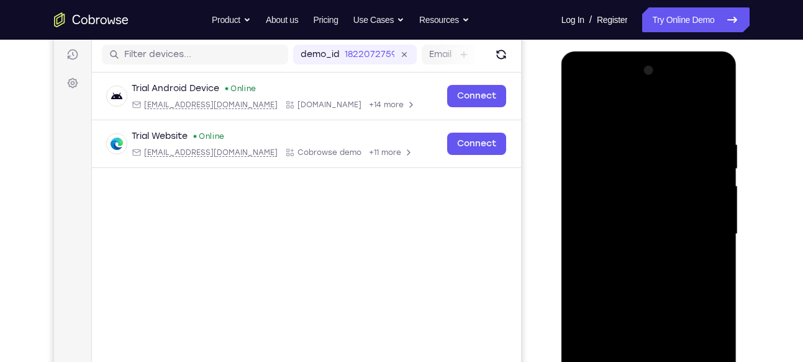
click at [596, 207] on div at bounding box center [648, 235] width 156 height 348
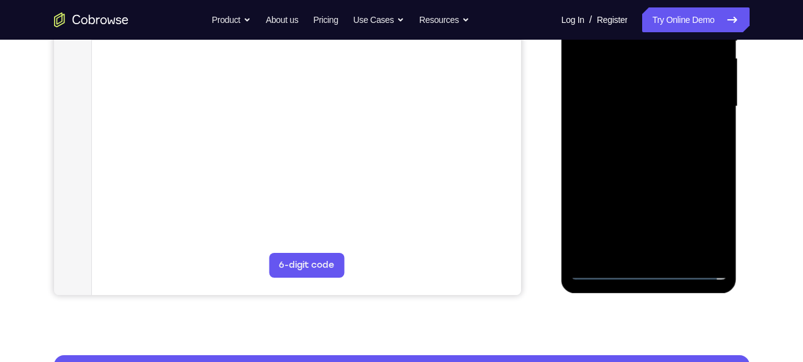
scroll to position [283, 0]
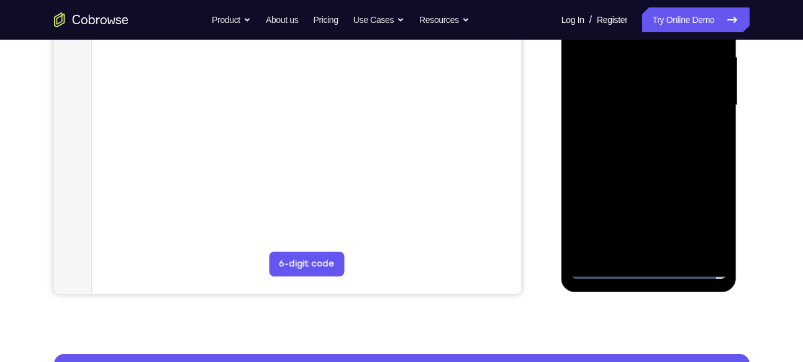
click at [646, 186] on div at bounding box center [648, 106] width 156 height 348
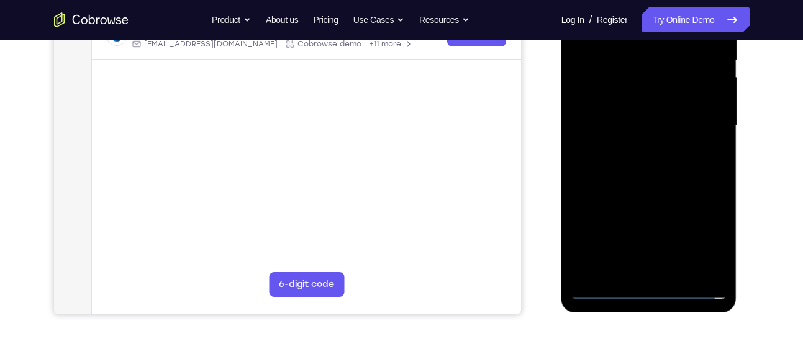
scroll to position [262, 0]
drag, startPoint x: 646, startPoint y: 184, endPoint x: 688, endPoint y: 31, distance: 159.0
click at [688, 31] on div at bounding box center [648, 127] width 156 height 348
drag, startPoint x: 646, startPoint y: 179, endPoint x: 700, endPoint y: 11, distance: 176.7
click at [700, 11] on div at bounding box center [648, 127] width 156 height 348
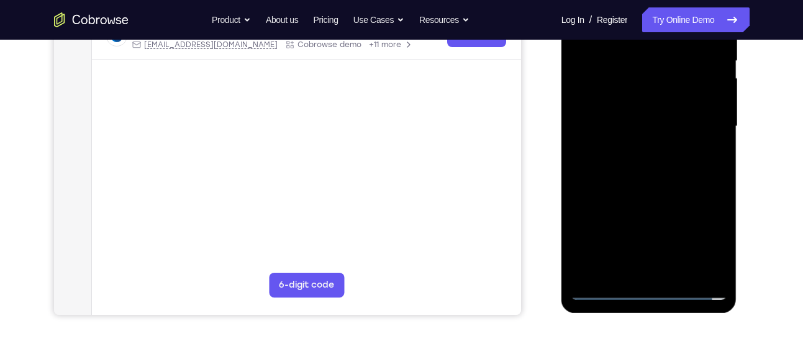
drag, startPoint x: 649, startPoint y: 176, endPoint x: 692, endPoint y: 11, distance: 170.6
click at [692, 11] on div at bounding box center [648, 127] width 156 height 348
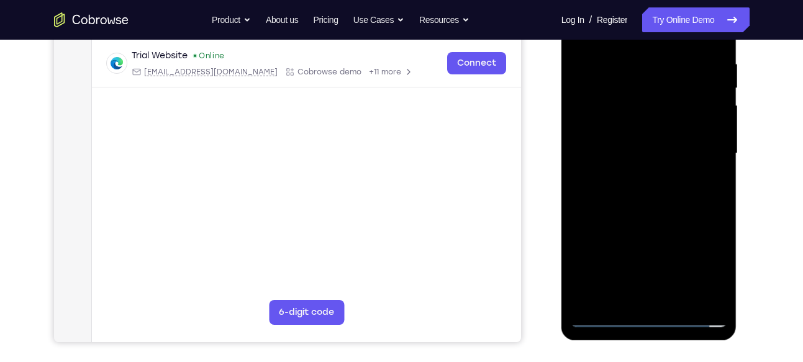
drag, startPoint x: 627, startPoint y: 217, endPoint x: 663, endPoint y: 24, distance: 197.0
click at [663, 24] on div at bounding box center [648, 154] width 156 height 348
drag, startPoint x: 636, startPoint y: 166, endPoint x: 706, endPoint y: 11, distance: 170.6
click at [706, 11] on div at bounding box center [648, 154] width 156 height 348
drag, startPoint x: 650, startPoint y: 220, endPoint x: 703, endPoint y: 24, distance: 203.7
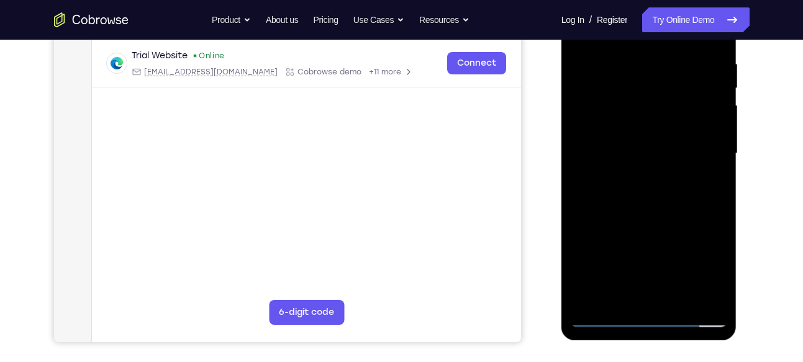
click at [703, 24] on div at bounding box center [648, 154] width 156 height 348
drag, startPoint x: 628, startPoint y: 197, endPoint x: 675, endPoint y: 11, distance: 192.1
click at [675, 11] on div at bounding box center [648, 154] width 156 height 348
drag, startPoint x: 639, startPoint y: 124, endPoint x: 648, endPoint y: 109, distance: 16.7
click at [648, 109] on div at bounding box center [648, 154] width 156 height 348
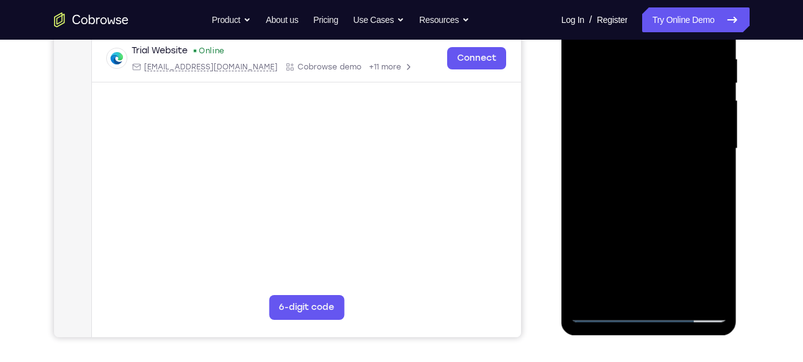
scroll to position [254, 0]
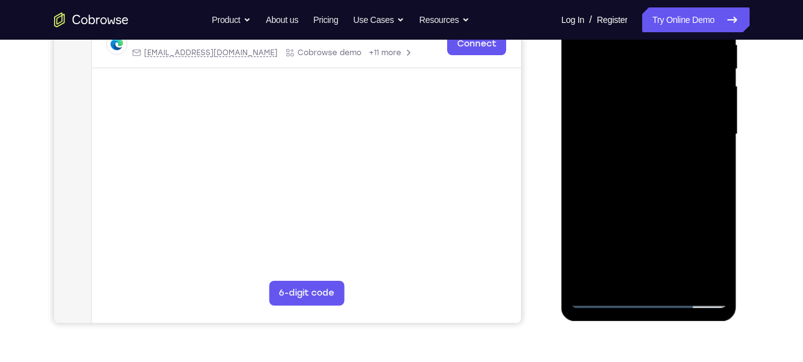
click at [709, 230] on div at bounding box center [648, 135] width 156 height 348
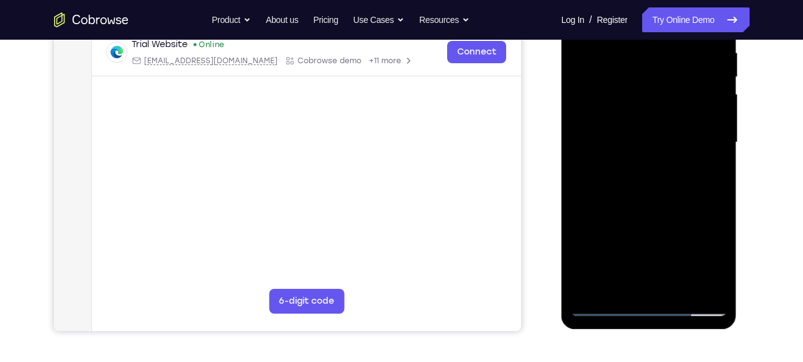
drag, startPoint x: 619, startPoint y: 233, endPoint x: 628, endPoint y: 212, distance: 22.3
click at [628, 212] on div at bounding box center [648, 143] width 156 height 348
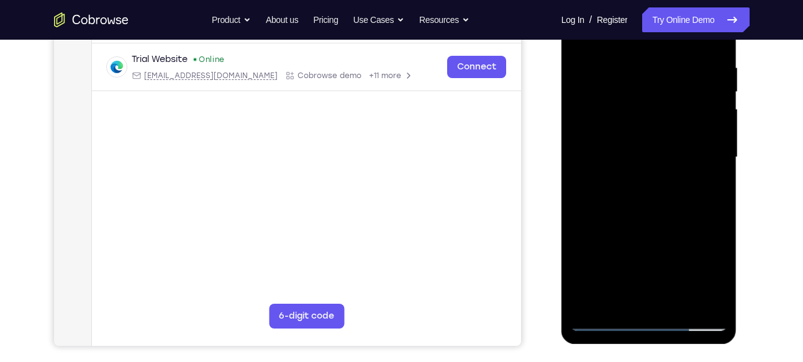
scroll to position [230, 0]
click at [663, 104] on div at bounding box center [648, 158] width 156 height 348
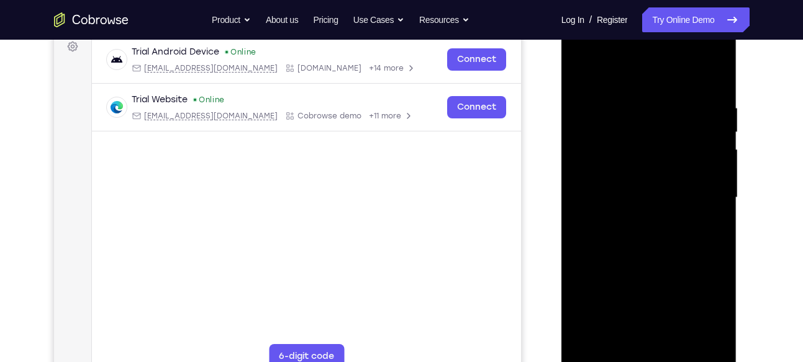
scroll to position [190, 0]
click at [642, 192] on div at bounding box center [648, 199] width 156 height 348
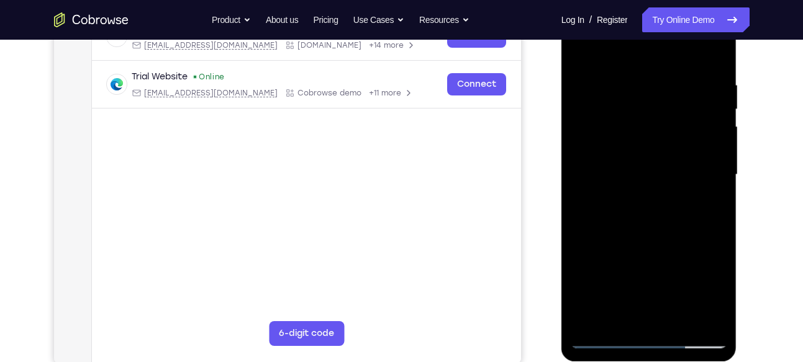
scroll to position [301, 0]
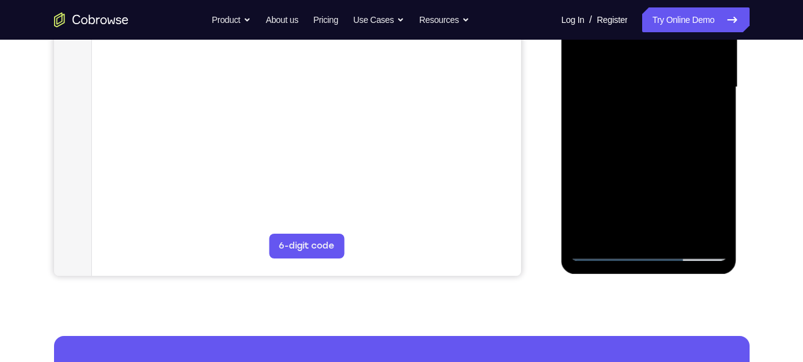
drag, startPoint x: 688, startPoint y: 223, endPoint x: 729, endPoint y: 25, distance: 202.3
click at [729, 25] on div at bounding box center [649, 89] width 176 height 370
drag, startPoint x: 667, startPoint y: 220, endPoint x: 716, endPoint y: 11, distance: 214.7
click at [716, 11] on div at bounding box center [648, 88] width 156 height 348
drag, startPoint x: 628, startPoint y: 163, endPoint x: 653, endPoint y: 133, distance: 38.8
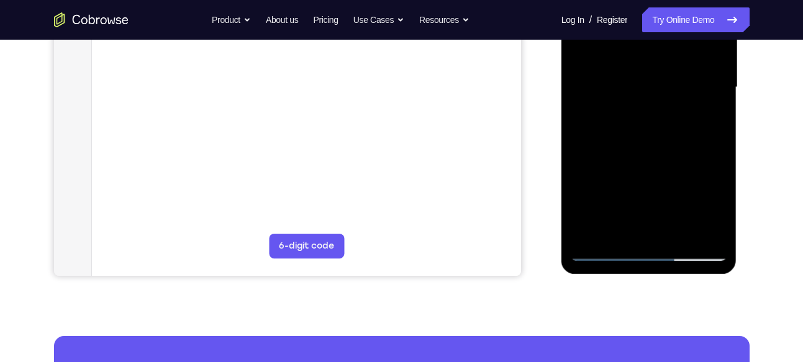
click at [653, 133] on div at bounding box center [648, 88] width 156 height 348
drag, startPoint x: 633, startPoint y: 219, endPoint x: 686, endPoint y: 11, distance: 215.3
click at [686, 11] on div at bounding box center [648, 88] width 156 height 348
drag, startPoint x: 626, startPoint y: 172, endPoint x: 696, endPoint y: 11, distance: 176.2
click at [696, 11] on div at bounding box center [648, 88] width 156 height 348
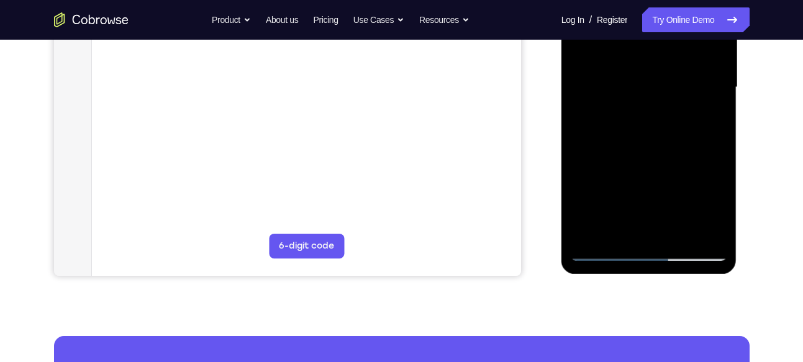
drag, startPoint x: 649, startPoint y: 202, endPoint x: 680, endPoint y: 81, distance: 125.1
click at [680, 81] on div at bounding box center [648, 88] width 156 height 348
drag, startPoint x: 631, startPoint y: 166, endPoint x: 654, endPoint y: 153, distance: 26.9
click at [654, 153] on div at bounding box center [648, 88] width 156 height 348
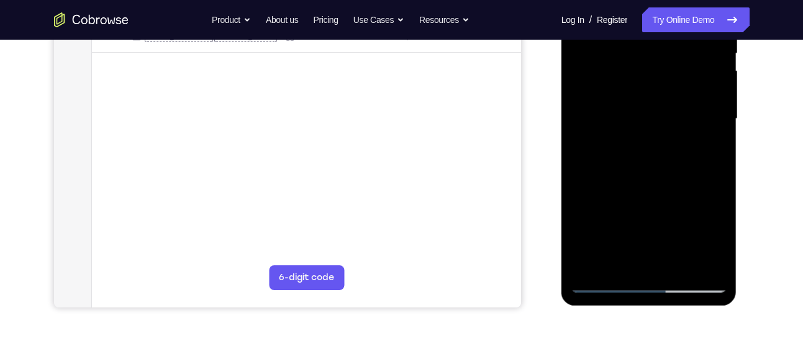
scroll to position [268, 0]
drag, startPoint x: 674, startPoint y: 101, endPoint x: 620, endPoint y: 283, distance: 189.7
click at [620, 283] on div at bounding box center [648, 121] width 156 height 348
drag, startPoint x: 652, startPoint y: 64, endPoint x: 638, endPoint y: 179, distance: 116.3
click at [638, 179] on div at bounding box center [648, 121] width 156 height 348
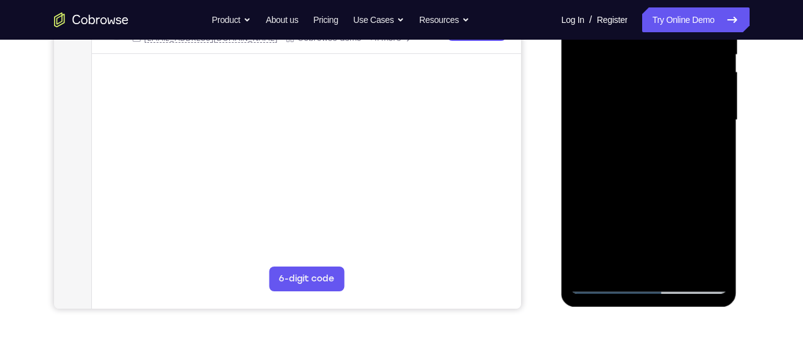
drag, startPoint x: 660, startPoint y: 65, endPoint x: 618, endPoint y: 251, distance: 190.9
click at [618, 251] on div at bounding box center [648, 121] width 156 height 348
drag, startPoint x: 647, startPoint y: 109, endPoint x: 627, endPoint y: 283, distance: 174.9
click at [627, 283] on div at bounding box center [648, 121] width 156 height 348
drag, startPoint x: 662, startPoint y: 119, endPoint x: 633, endPoint y: 283, distance: 166.4
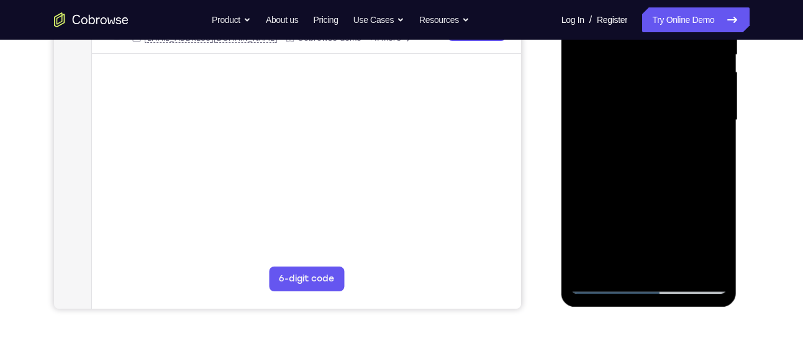
click at [633, 283] on div at bounding box center [648, 121] width 156 height 348
drag, startPoint x: 654, startPoint y: 95, endPoint x: 637, endPoint y: 248, distance: 153.5
click at [637, 248] on div at bounding box center [648, 121] width 156 height 348
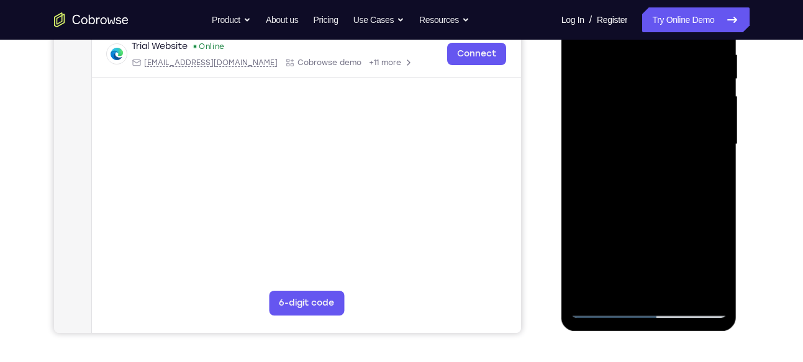
scroll to position [240, 0]
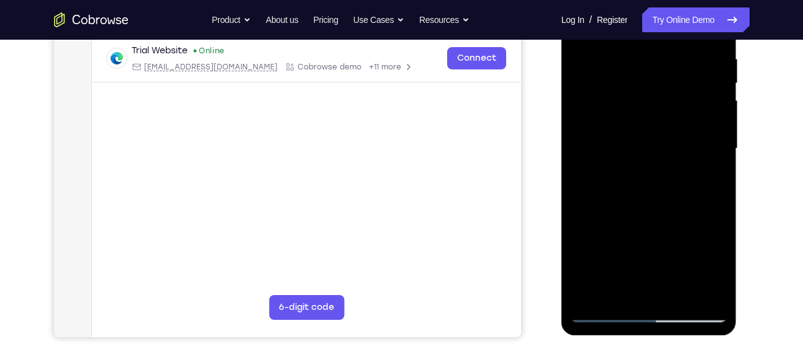
click at [611, 159] on div at bounding box center [648, 149] width 156 height 348
click at [596, 182] on div at bounding box center [648, 149] width 156 height 348
drag, startPoint x: 596, startPoint y: 182, endPoint x: 607, endPoint y: 179, distance: 11.4
click at [607, 179] on div at bounding box center [648, 149] width 156 height 348
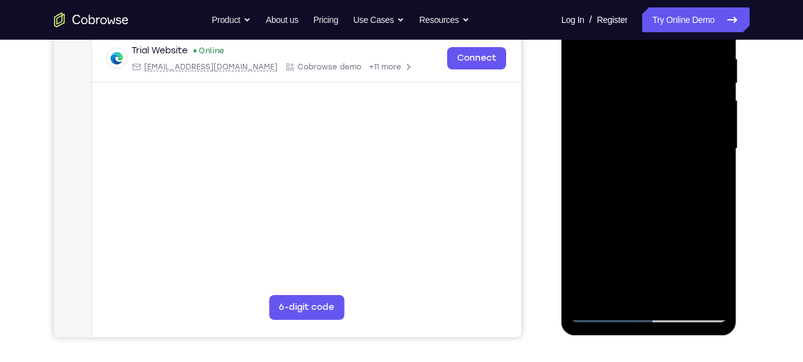
click at [593, 163] on div at bounding box center [648, 149] width 156 height 348
drag, startPoint x: 592, startPoint y: 182, endPoint x: 608, endPoint y: 178, distance: 16.0
click at [608, 178] on div at bounding box center [648, 149] width 156 height 348
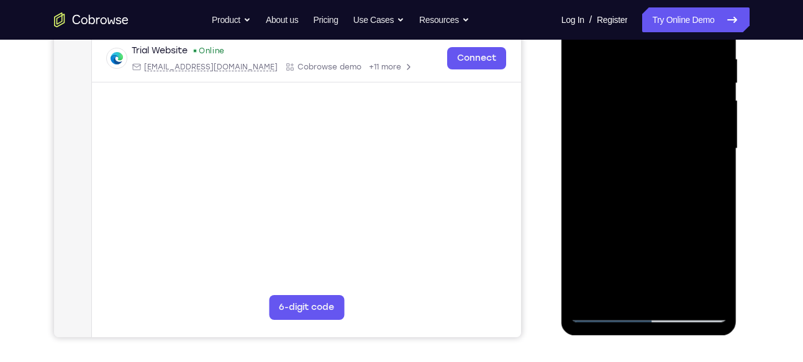
click at [608, 178] on div at bounding box center [648, 149] width 156 height 348
click at [617, 178] on div at bounding box center [648, 149] width 156 height 348
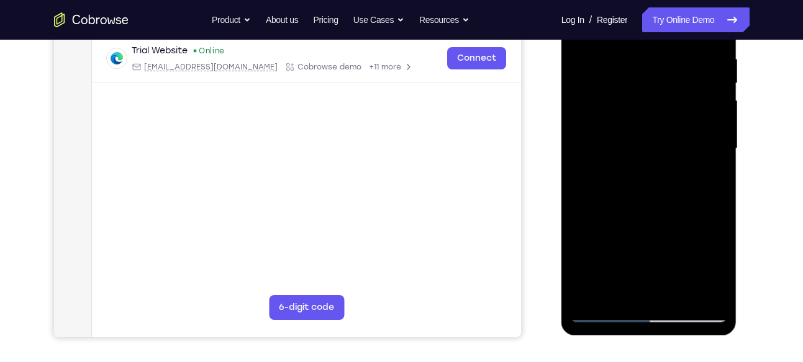
click at [617, 178] on div at bounding box center [648, 149] width 156 height 348
click at [631, 183] on div at bounding box center [648, 149] width 156 height 348
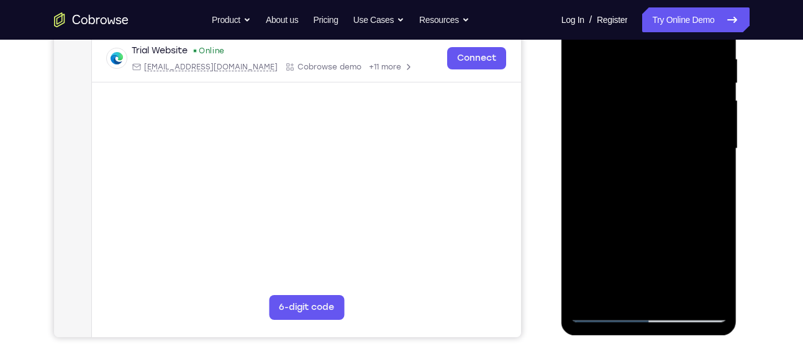
click at [631, 183] on div at bounding box center [648, 149] width 156 height 348
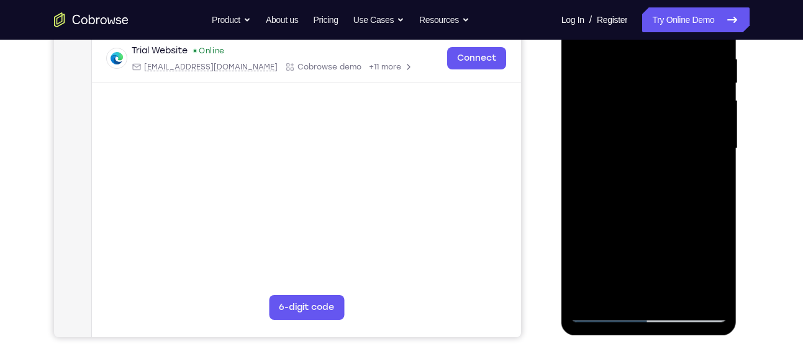
click at [642, 179] on div at bounding box center [648, 149] width 156 height 348
click at [646, 180] on div at bounding box center [648, 149] width 156 height 348
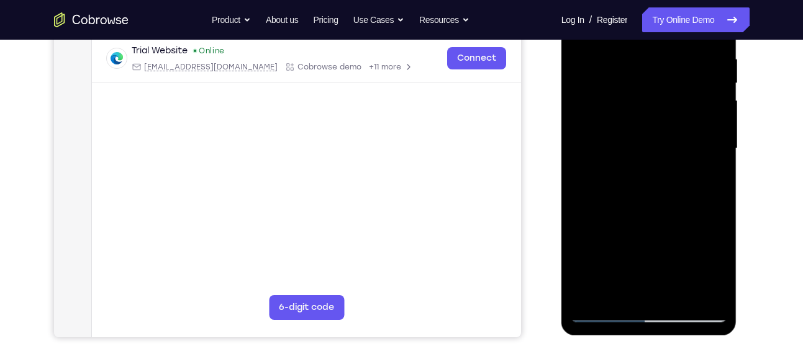
click at [639, 181] on div at bounding box center [648, 149] width 156 height 348
click at [657, 181] on div at bounding box center [648, 149] width 156 height 348
click at [656, 182] on div at bounding box center [648, 149] width 156 height 348
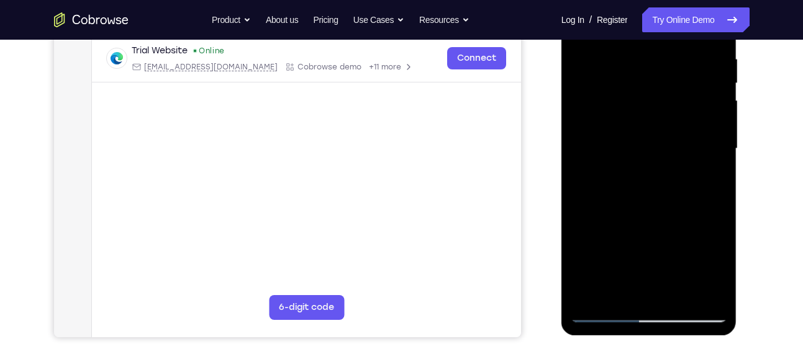
click at [656, 182] on div at bounding box center [648, 149] width 156 height 348
click at [655, 171] on div at bounding box center [648, 149] width 156 height 348
click at [665, 171] on div at bounding box center [648, 149] width 156 height 348
click at [673, 182] on div at bounding box center [648, 149] width 156 height 348
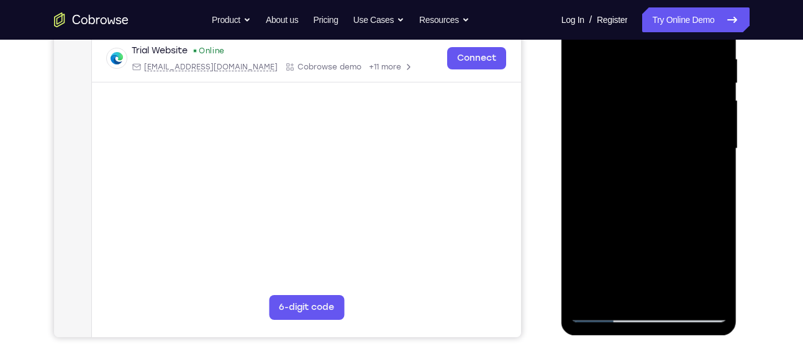
click at [676, 183] on div at bounding box center [648, 149] width 156 height 348
click at [673, 170] on div at bounding box center [648, 149] width 156 height 348
click at [685, 184] on div at bounding box center [648, 149] width 156 height 348
click at [685, 181] on div at bounding box center [648, 149] width 156 height 348
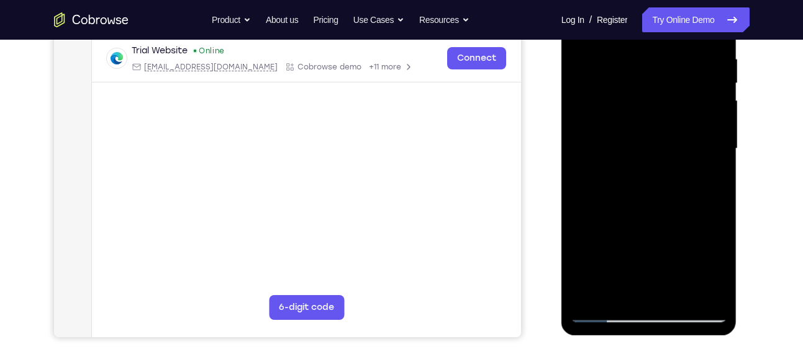
click at [685, 181] on div at bounding box center [648, 149] width 156 height 348
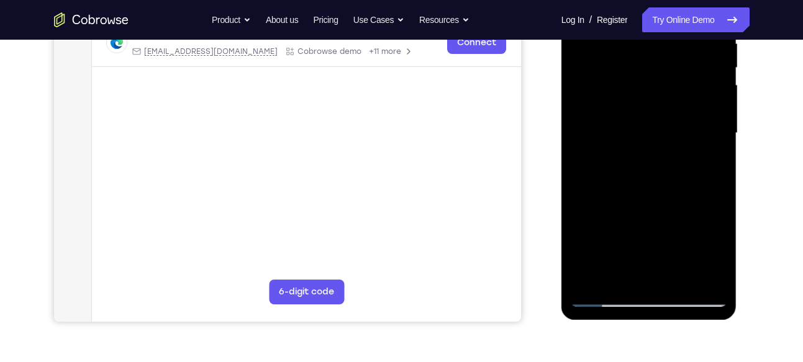
scroll to position [258, 0]
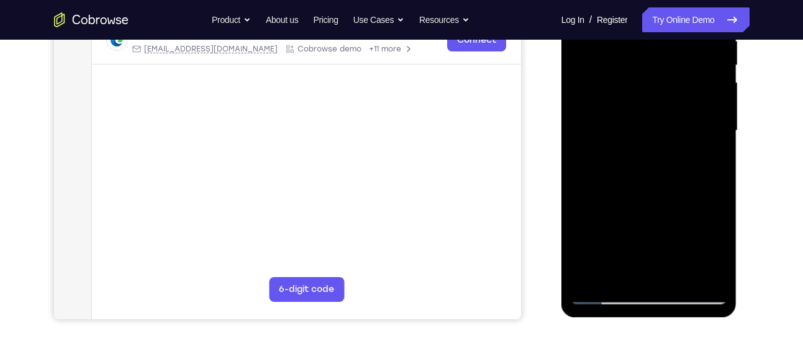
click at [647, 218] on div at bounding box center [648, 131] width 156 height 348
click at [640, 221] on div at bounding box center [648, 131] width 156 height 348
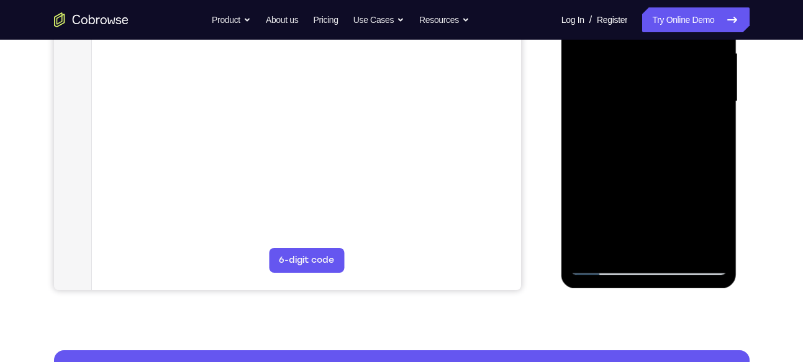
scroll to position [291, 0]
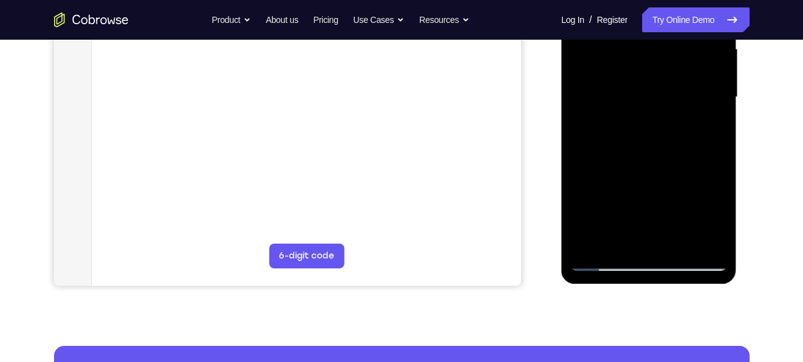
click at [647, 191] on div at bounding box center [648, 98] width 156 height 348
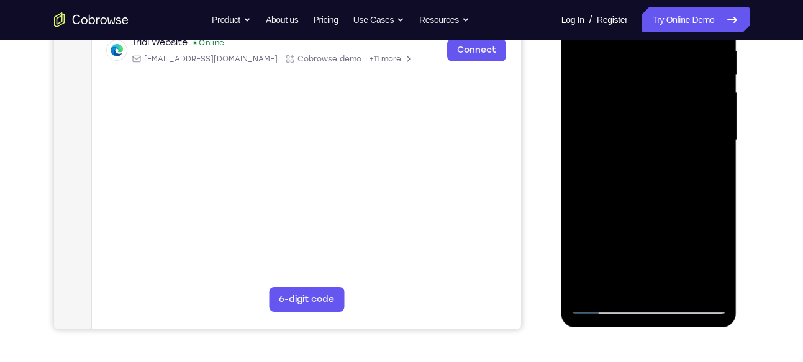
scroll to position [248, 0]
click at [647, 187] on div at bounding box center [648, 140] width 156 height 348
click at [652, 150] on div at bounding box center [648, 140] width 156 height 348
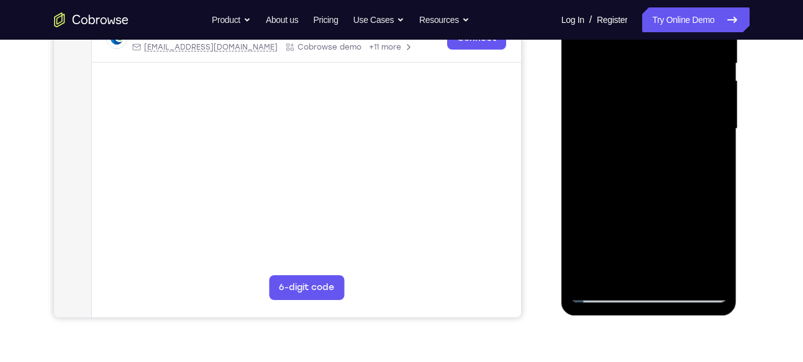
scroll to position [261, 0]
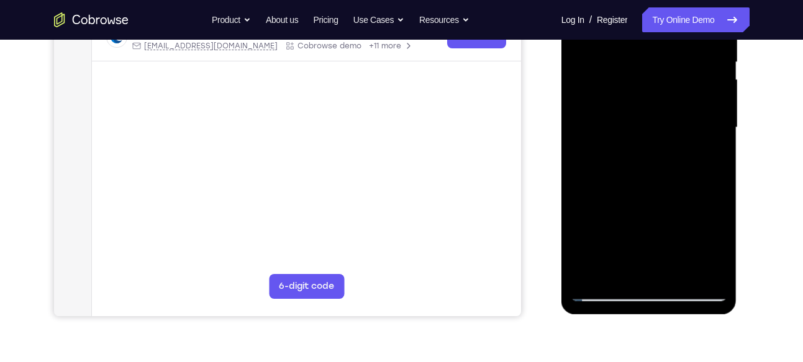
drag, startPoint x: 670, startPoint y: 145, endPoint x: 692, endPoint y: 76, distance: 72.4
click at [692, 76] on div at bounding box center [648, 128] width 156 height 348
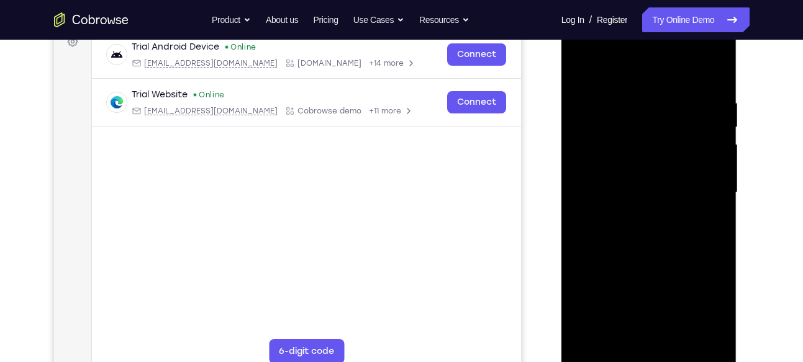
scroll to position [191, 0]
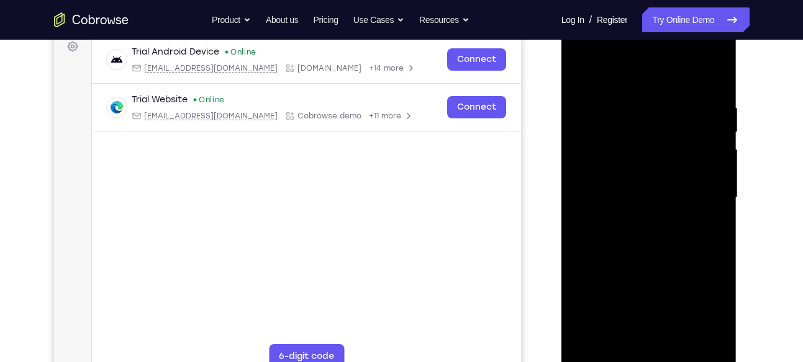
click at [606, 171] on div at bounding box center [648, 198] width 156 height 348
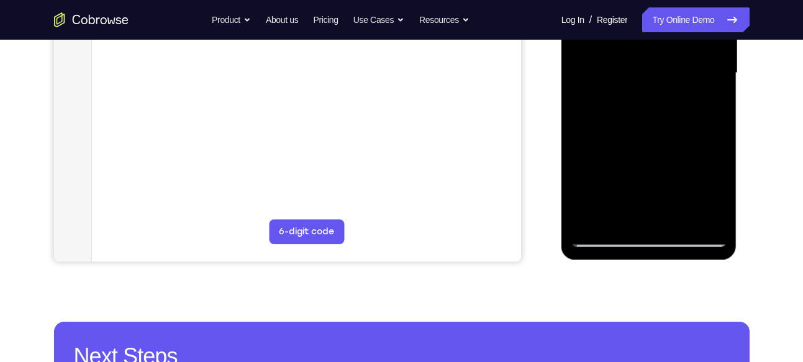
scroll to position [315, 0]
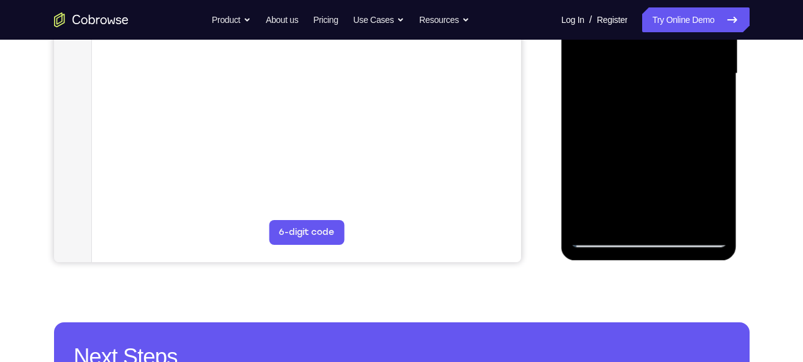
click at [667, 181] on div at bounding box center [648, 74] width 156 height 348
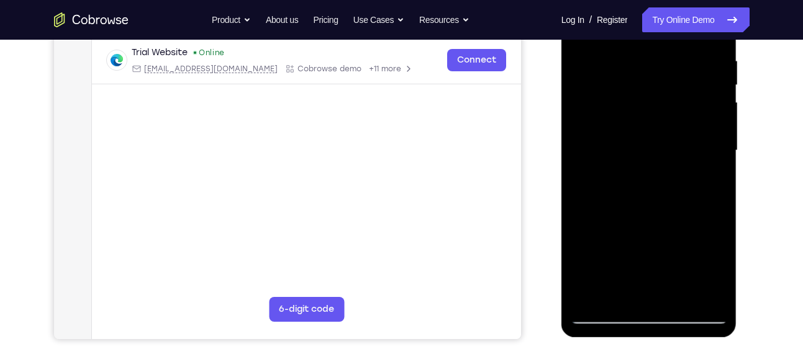
scroll to position [250, 0]
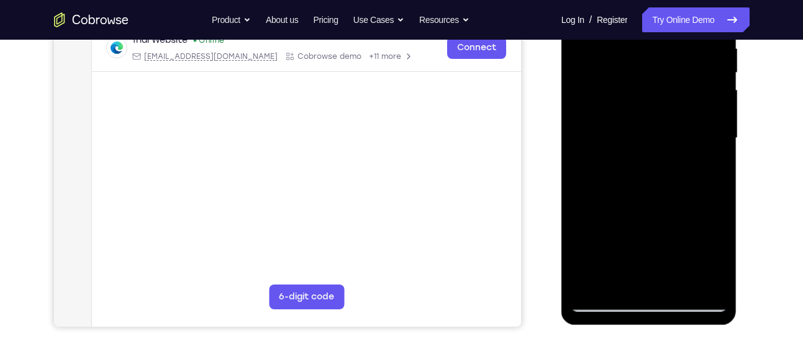
click at [637, 217] on div at bounding box center [648, 139] width 156 height 348
click at [637, 139] on div at bounding box center [648, 139] width 156 height 348
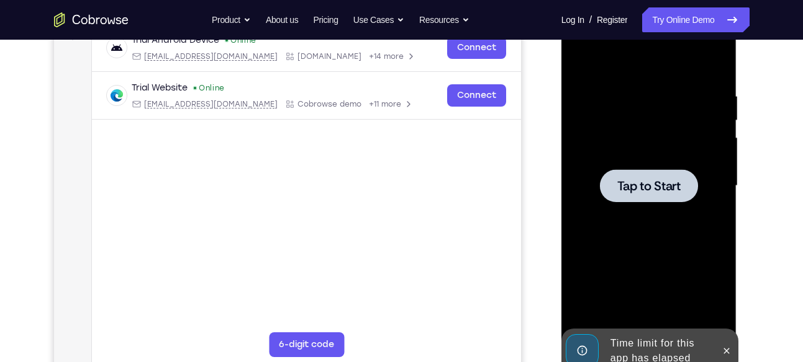
scroll to position [203, 0]
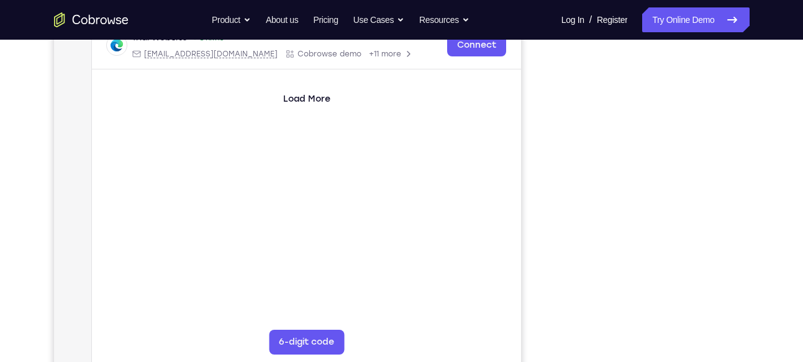
scroll to position [204, 0]
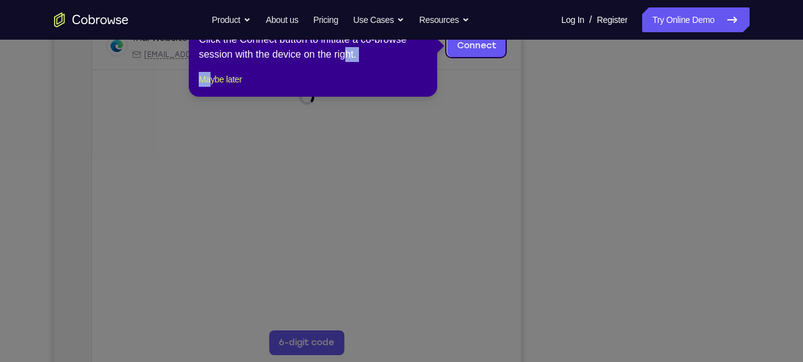
click at [213, 85] on div "1 of 8 × Click the Connect button to initiate a co-browse session with the devi…" at bounding box center [313, 48] width 248 height 97
click at [220, 87] on button "Maybe later" at bounding box center [220, 79] width 43 height 15
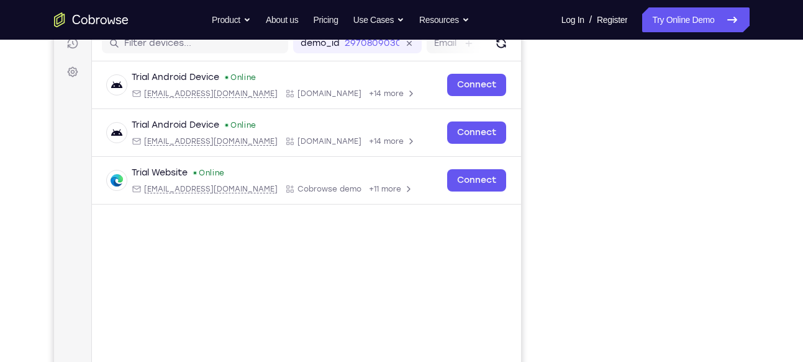
scroll to position [164, 0]
